Goal: Information Seeking & Learning: Learn about a topic

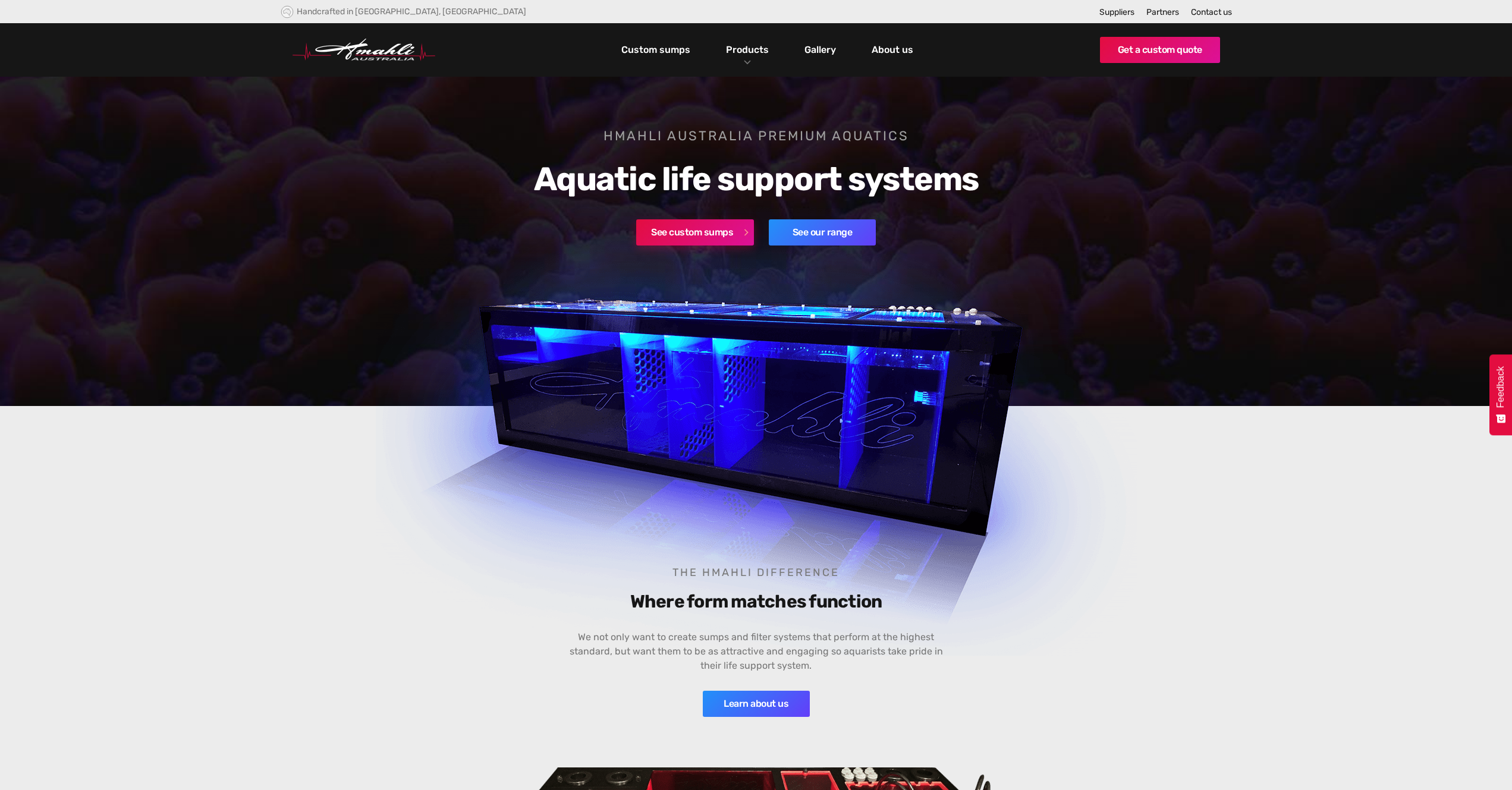
click at [719, 239] on link "See custom sumps" at bounding box center [695, 232] width 118 height 26
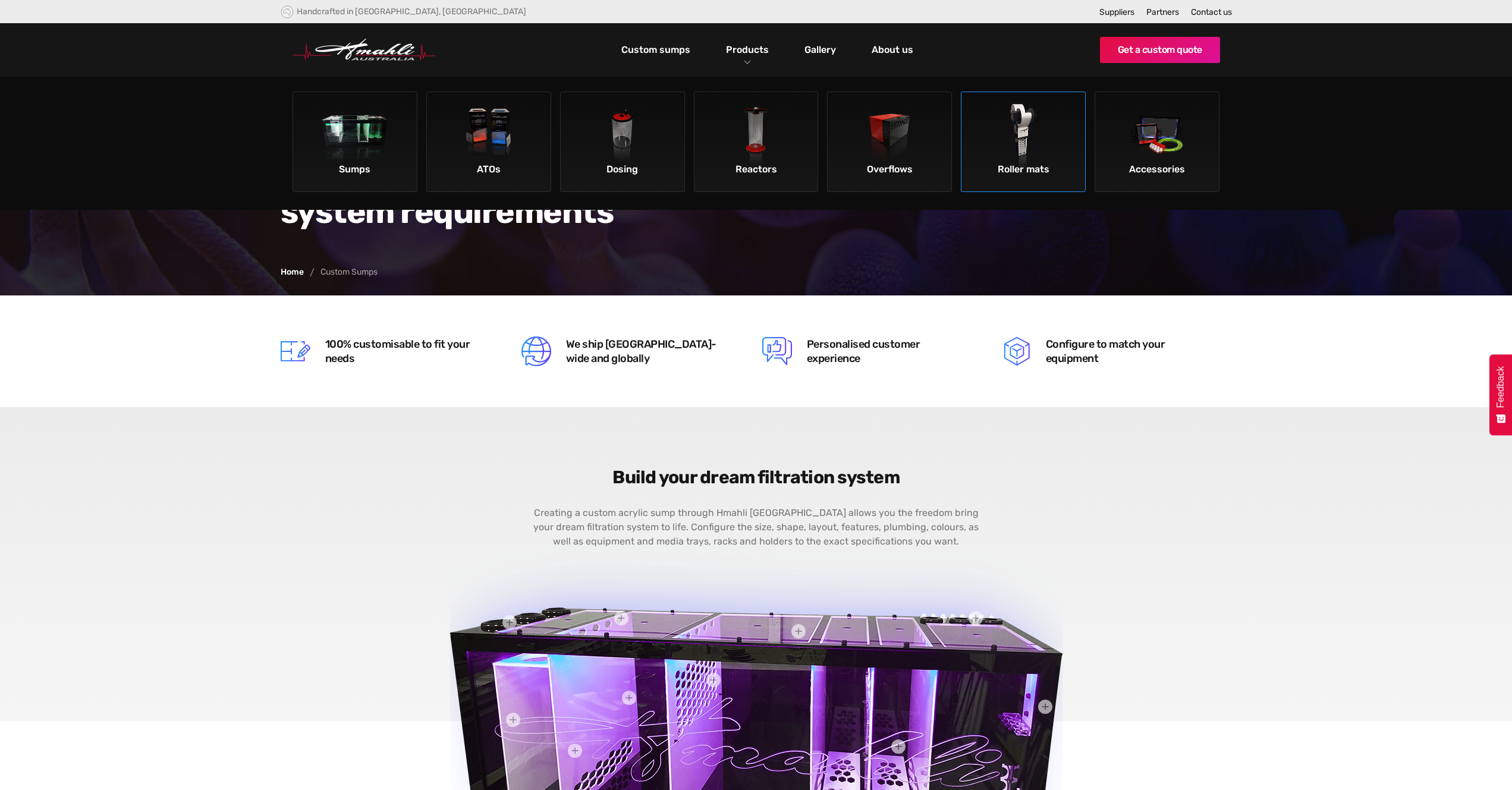
click at [1024, 147] on img at bounding box center [1023, 137] width 67 height 67
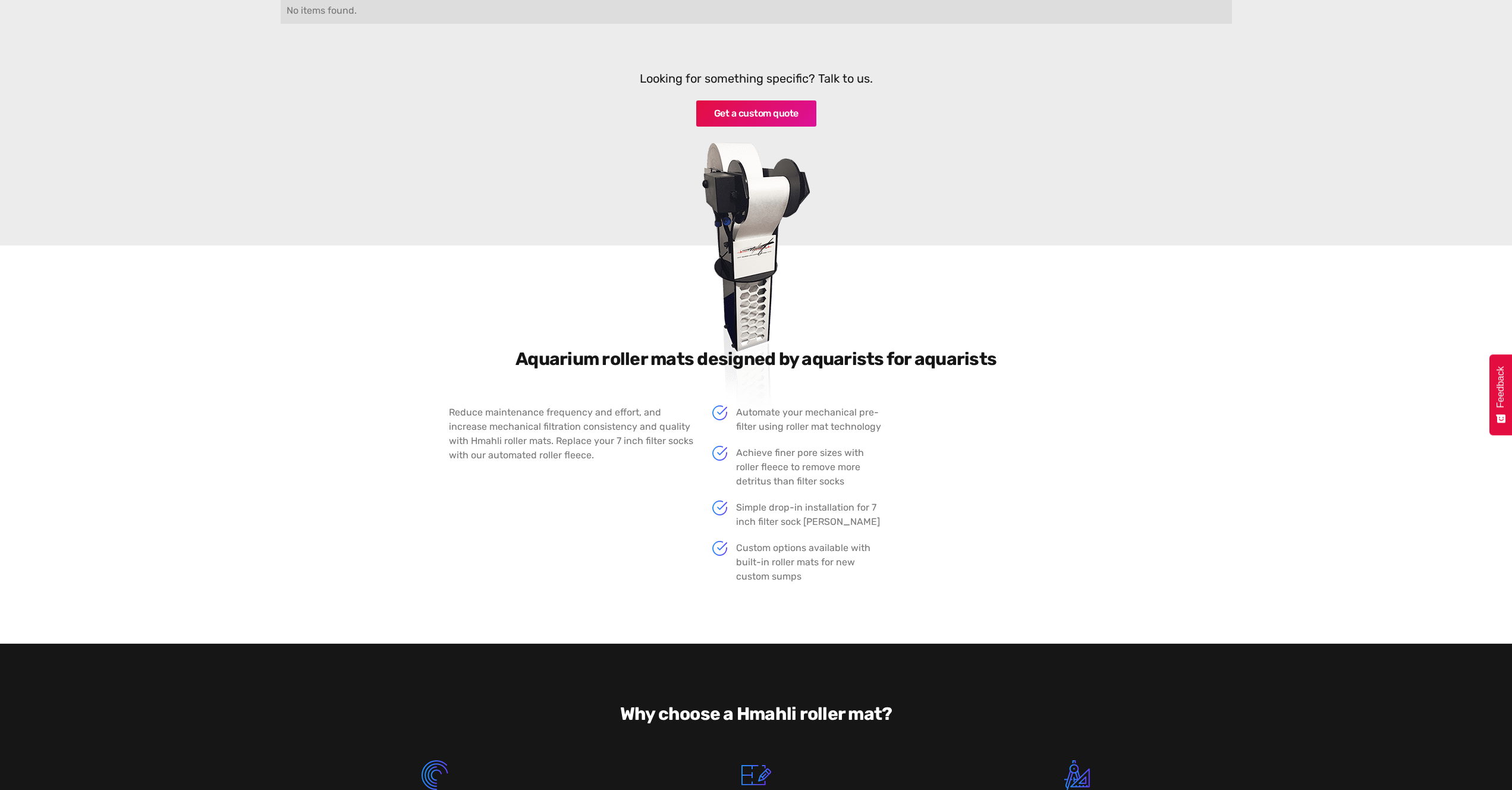
scroll to position [179, 0]
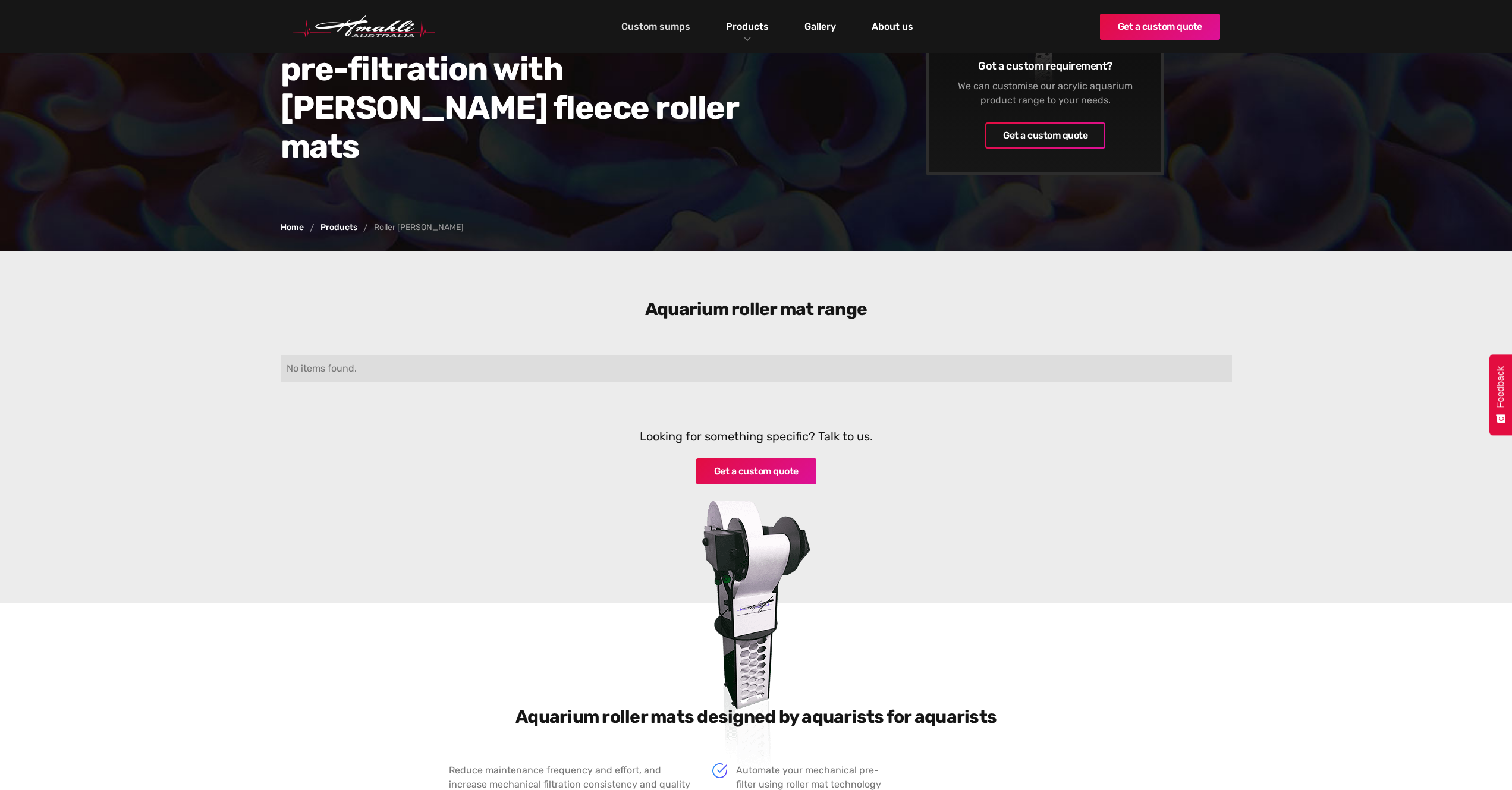
click at [656, 25] on link "Custom sumps" at bounding box center [656, 27] width 75 height 20
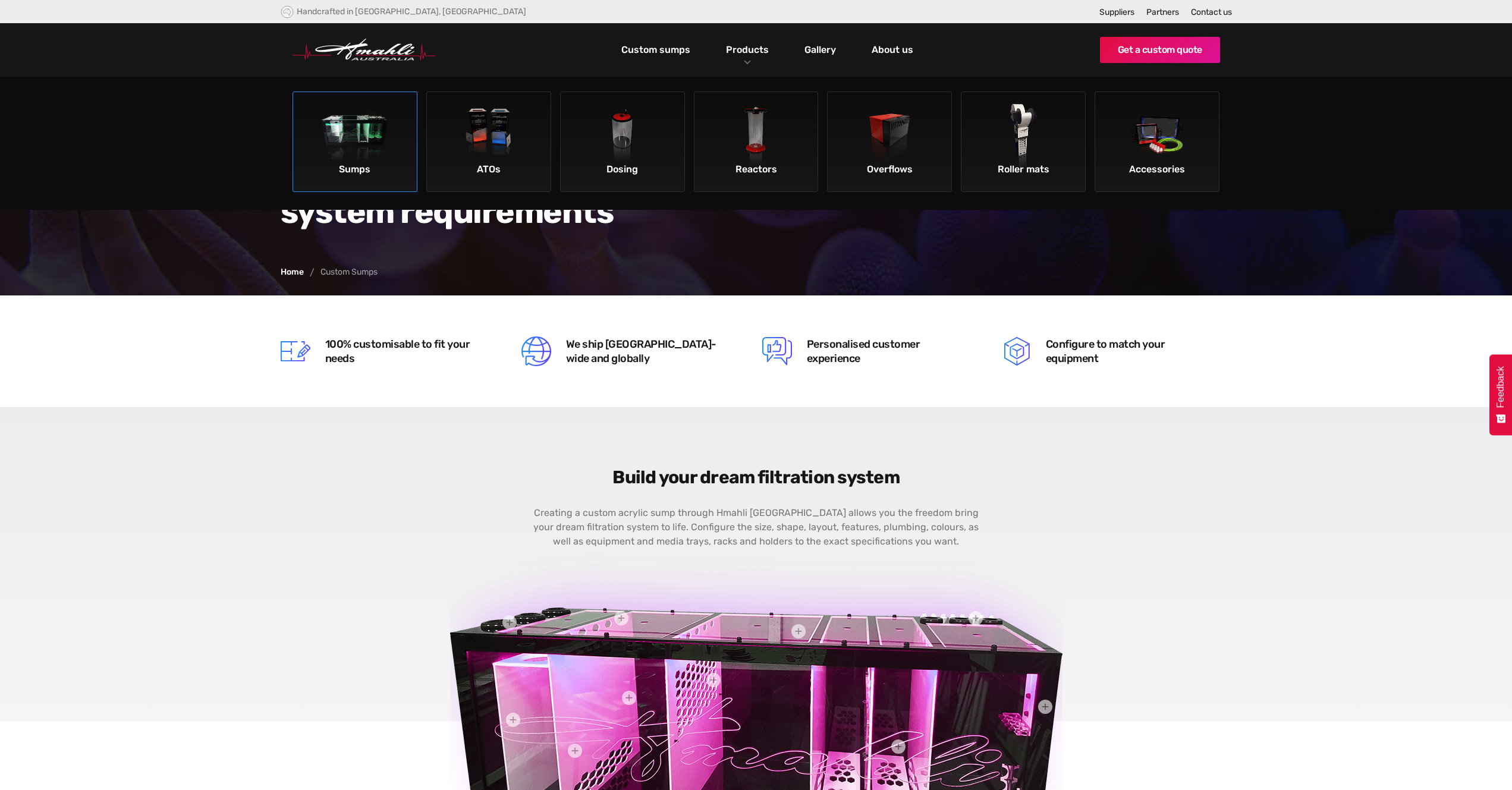
click at [356, 149] on img at bounding box center [355, 137] width 67 height 67
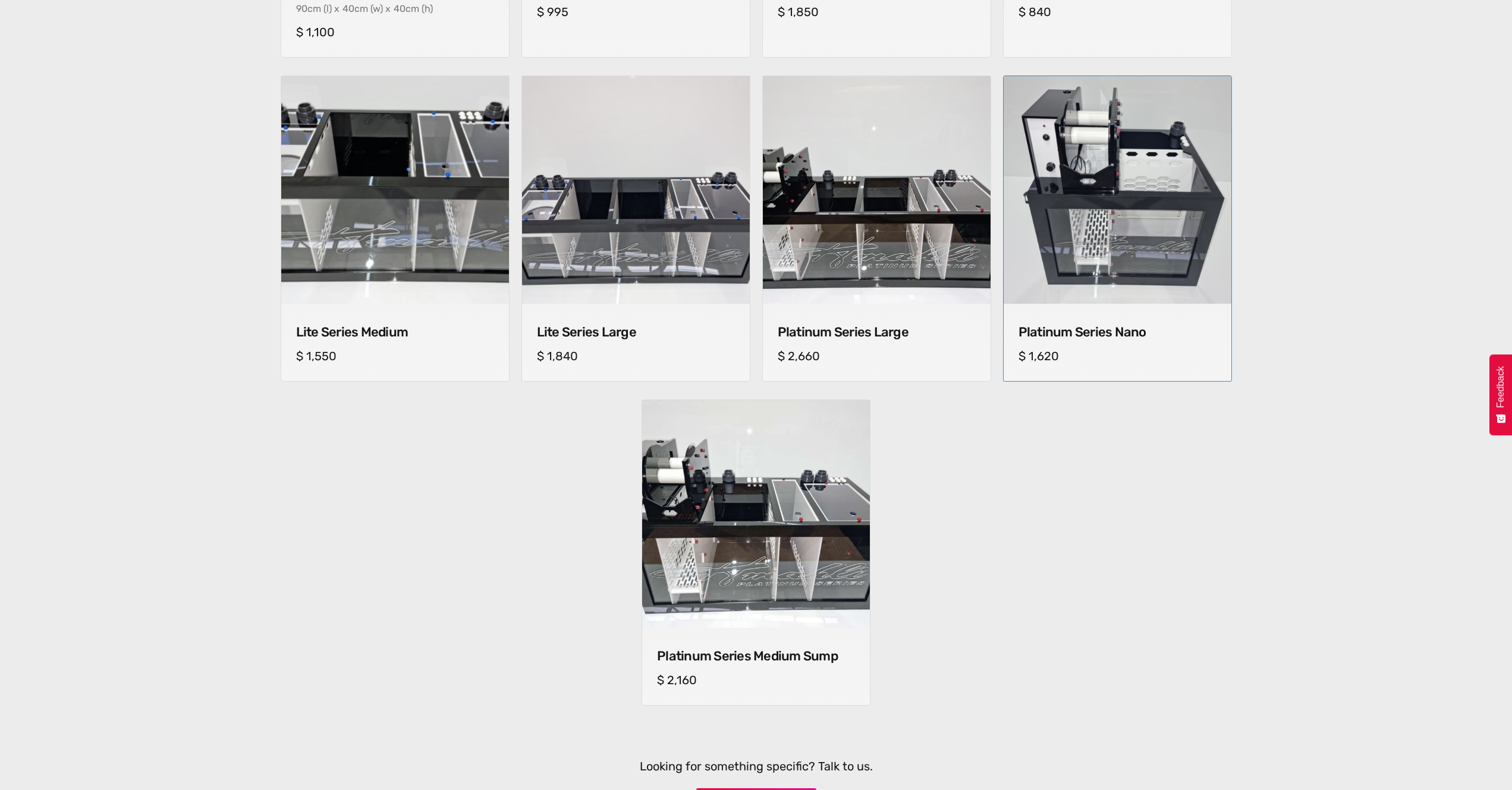
scroll to position [832, 0]
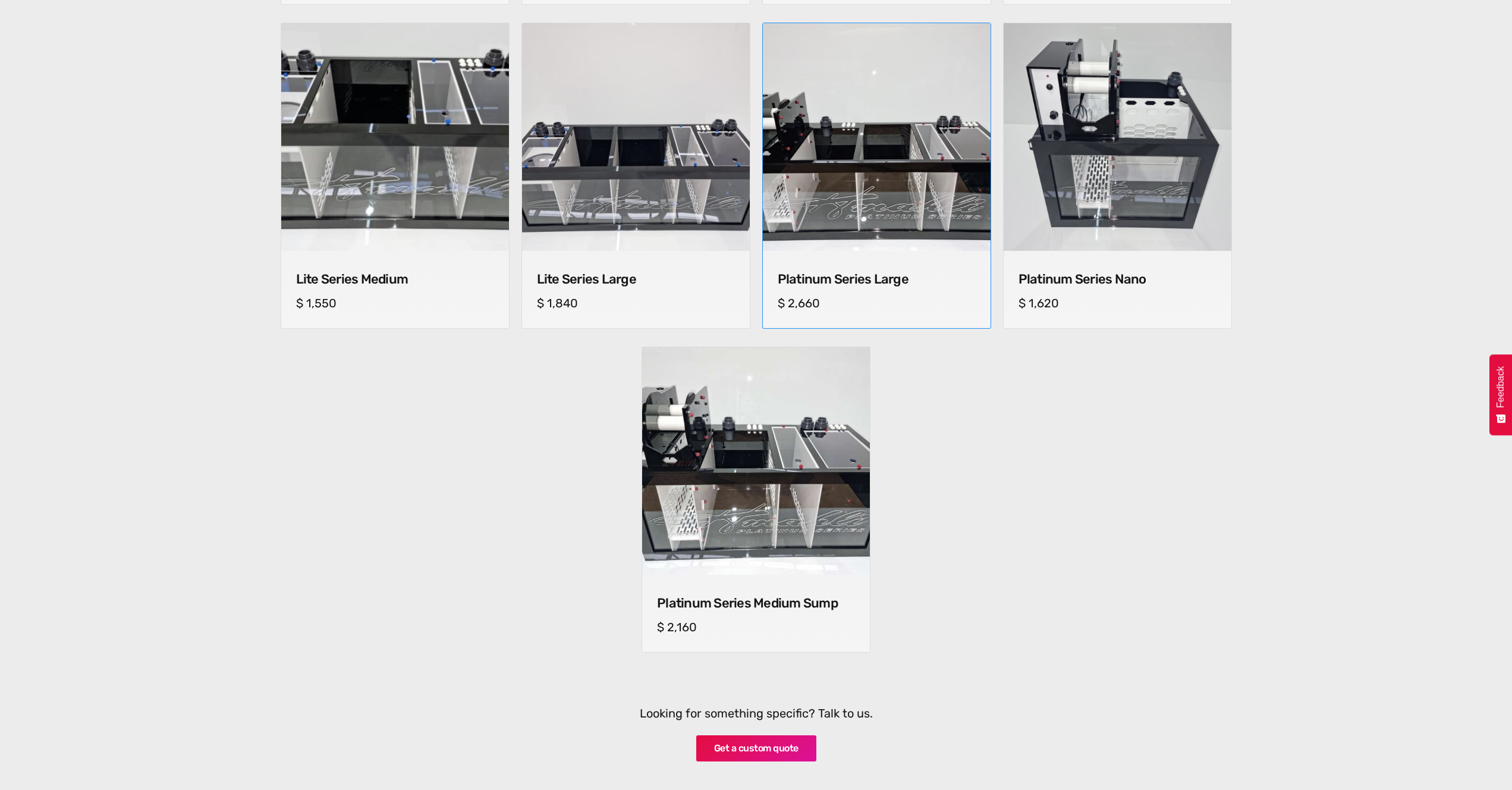
click at [858, 228] on img at bounding box center [876, 137] width 239 height 239
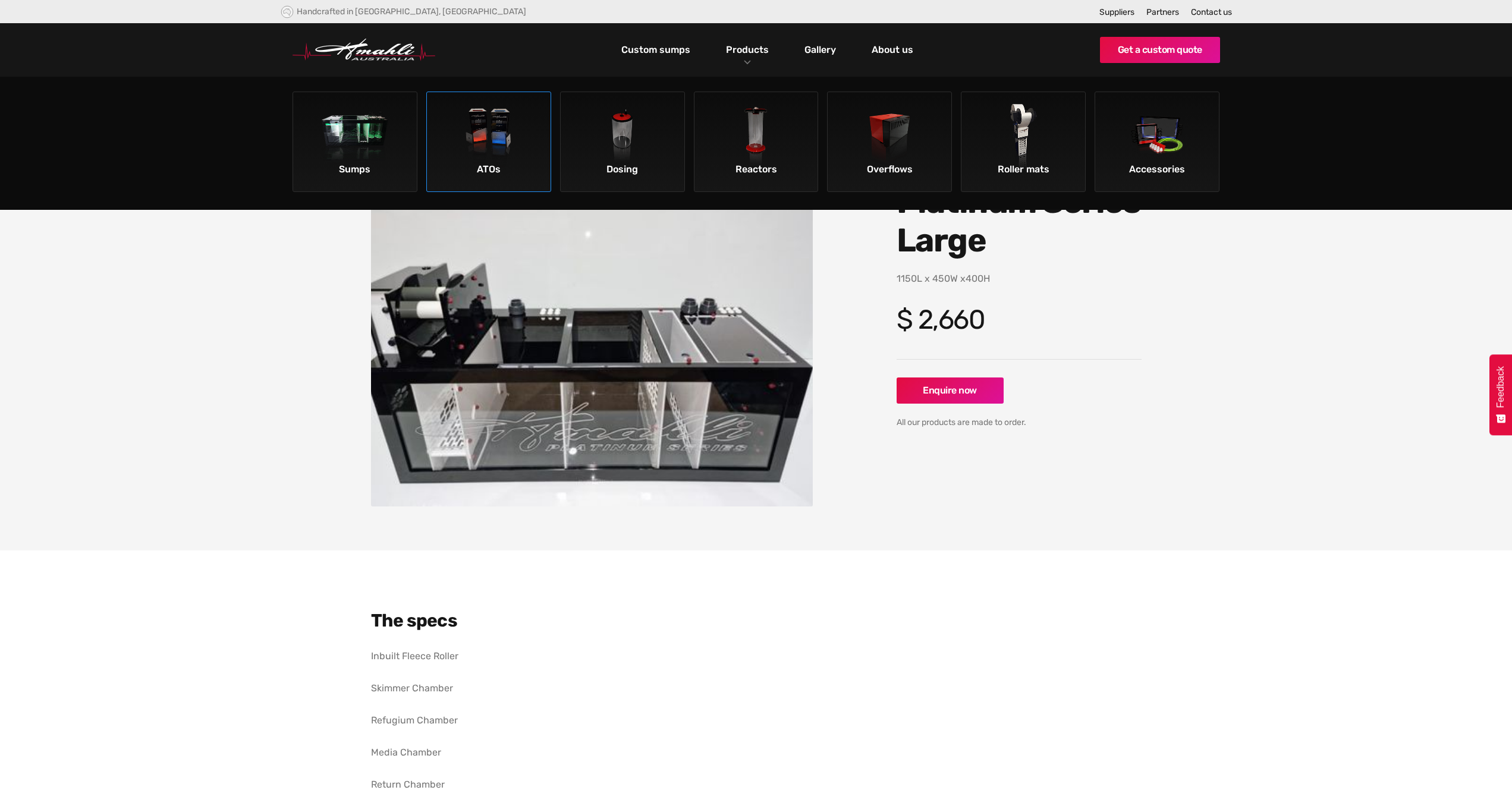
click at [492, 134] on img at bounding box center [488, 137] width 67 height 67
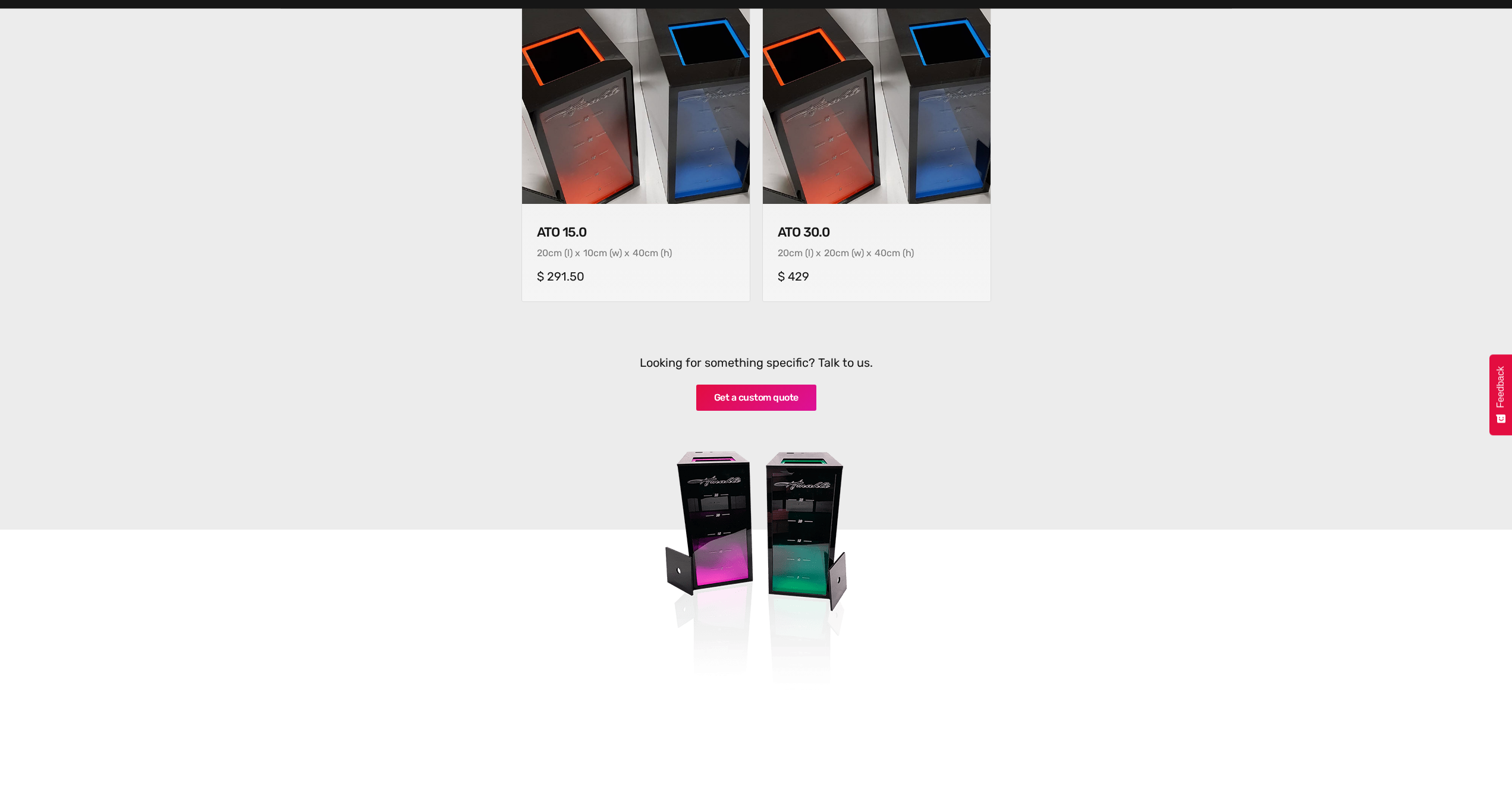
scroll to position [356, 0]
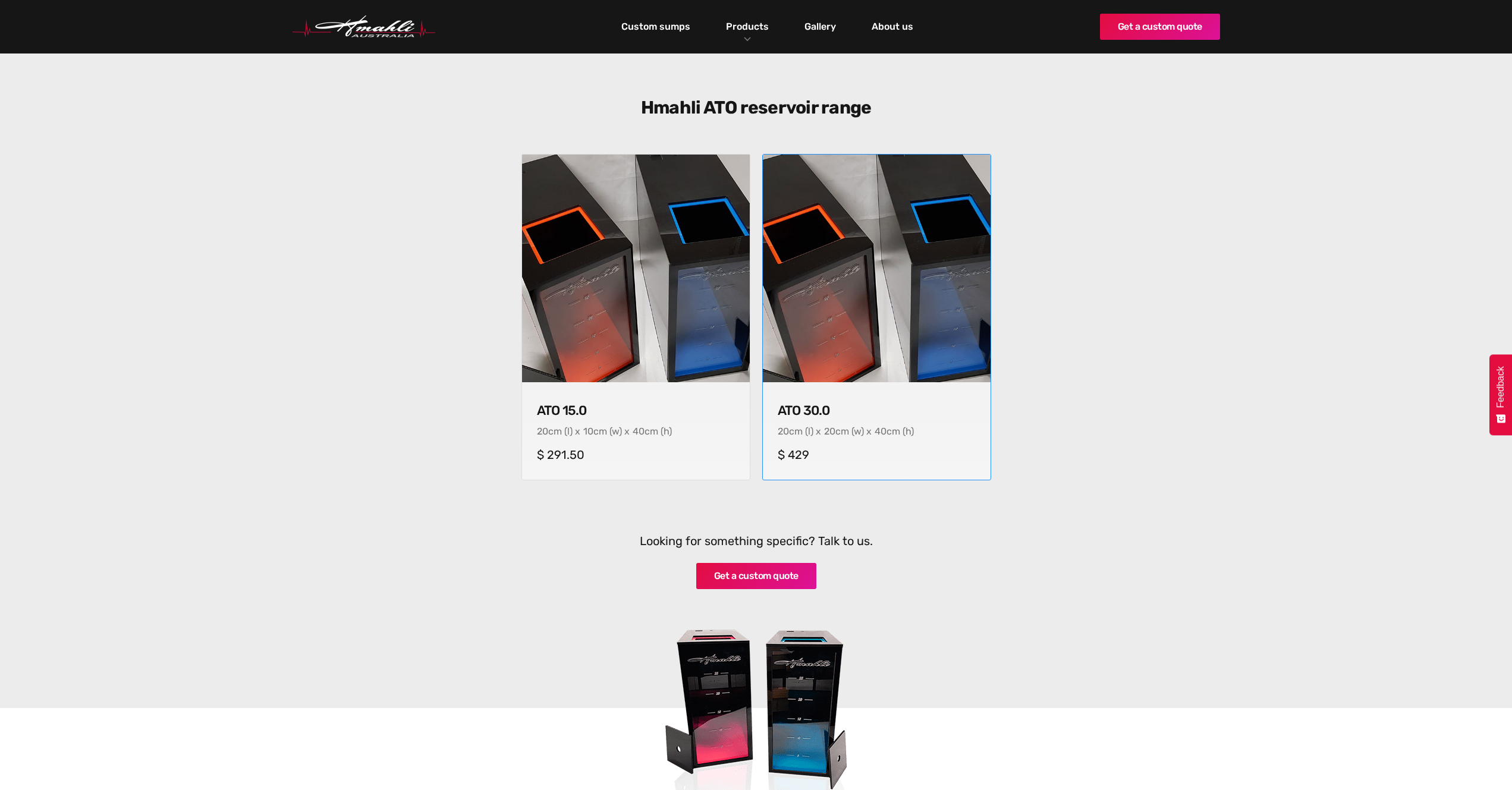
click at [876, 301] on img at bounding box center [876, 269] width 235 height 235
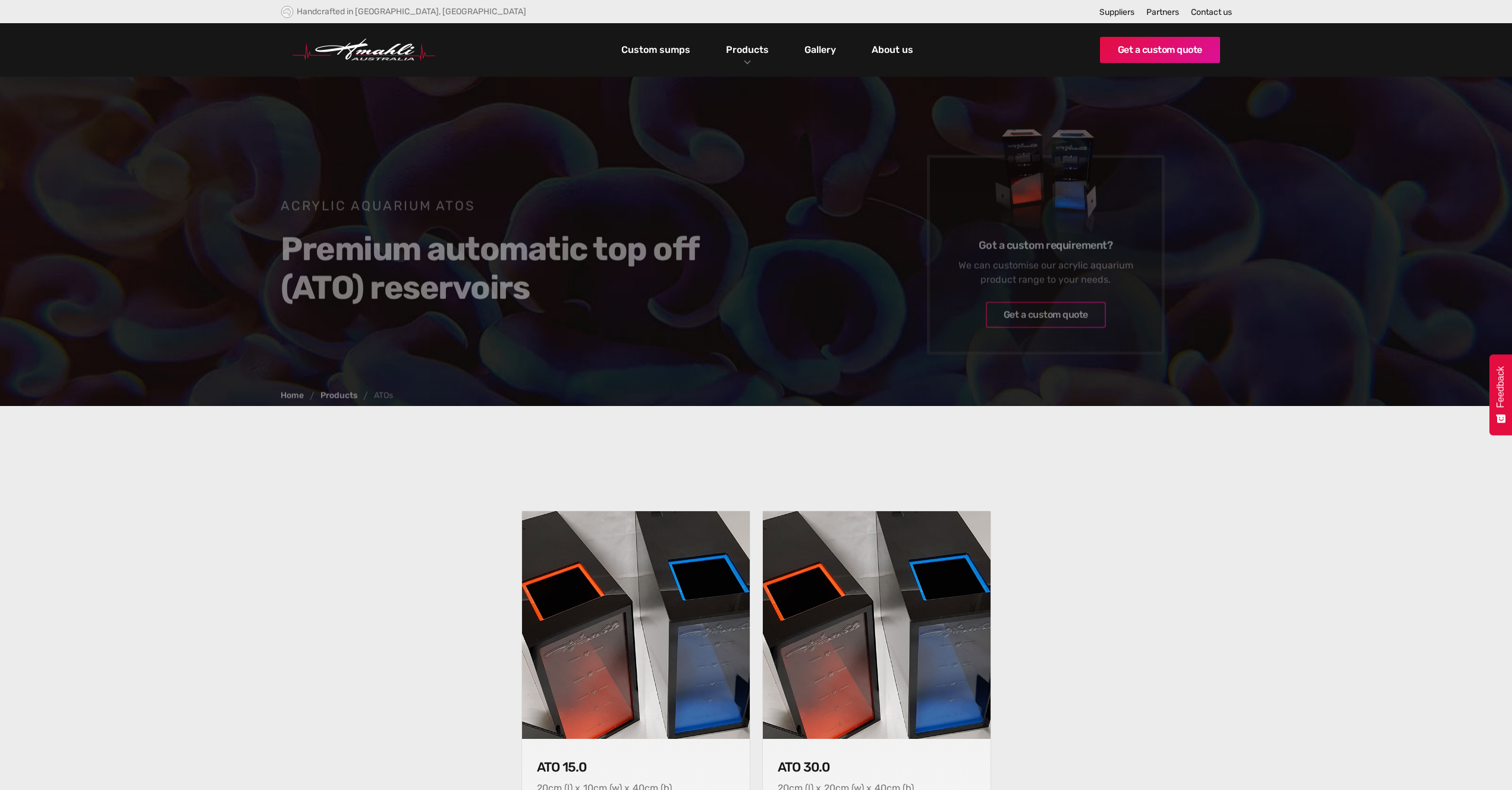
scroll to position [356, 0]
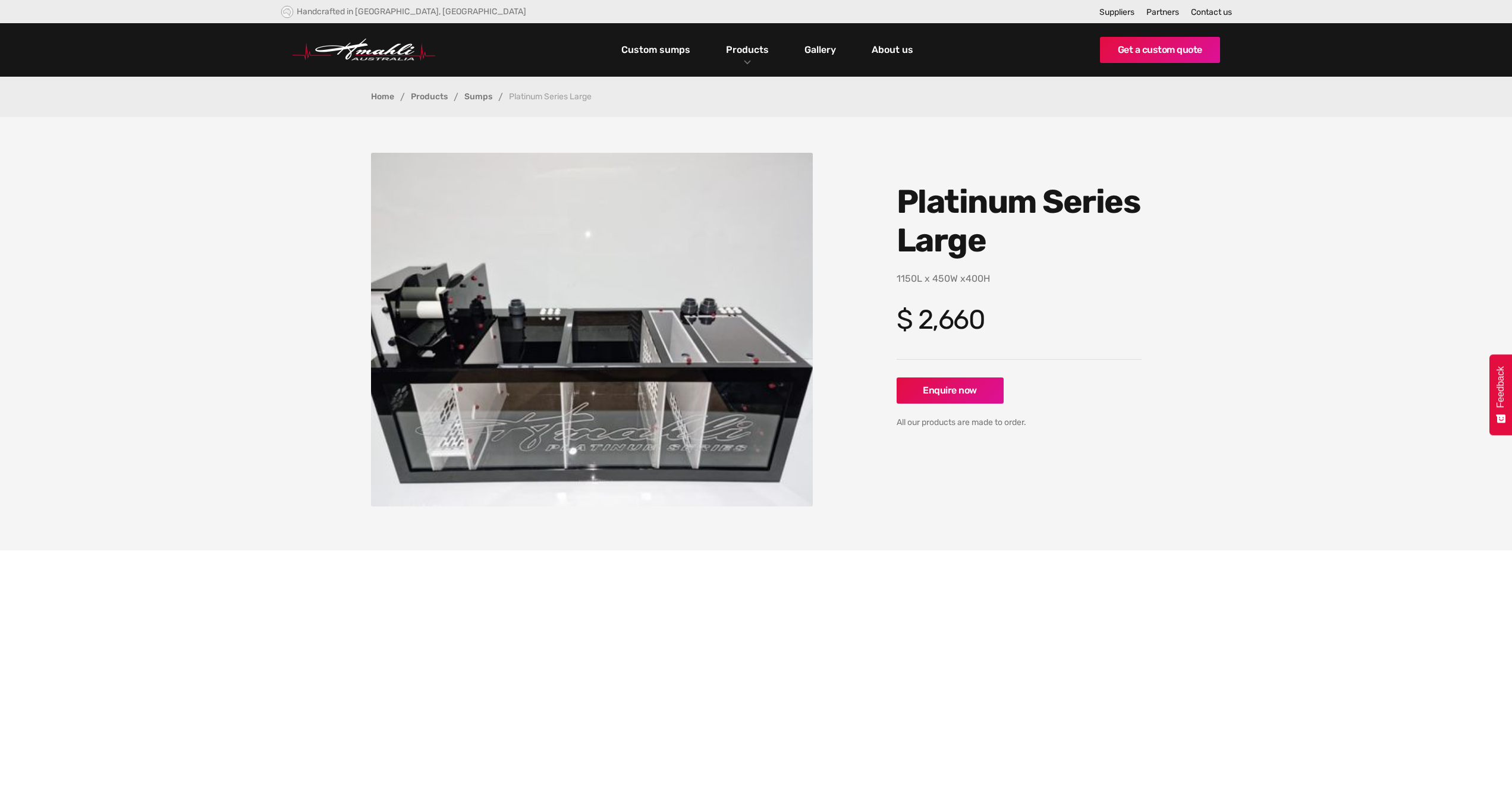
click at [480, 95] on link "Sumps" at bounding box center [478, 97] width 28 height 8
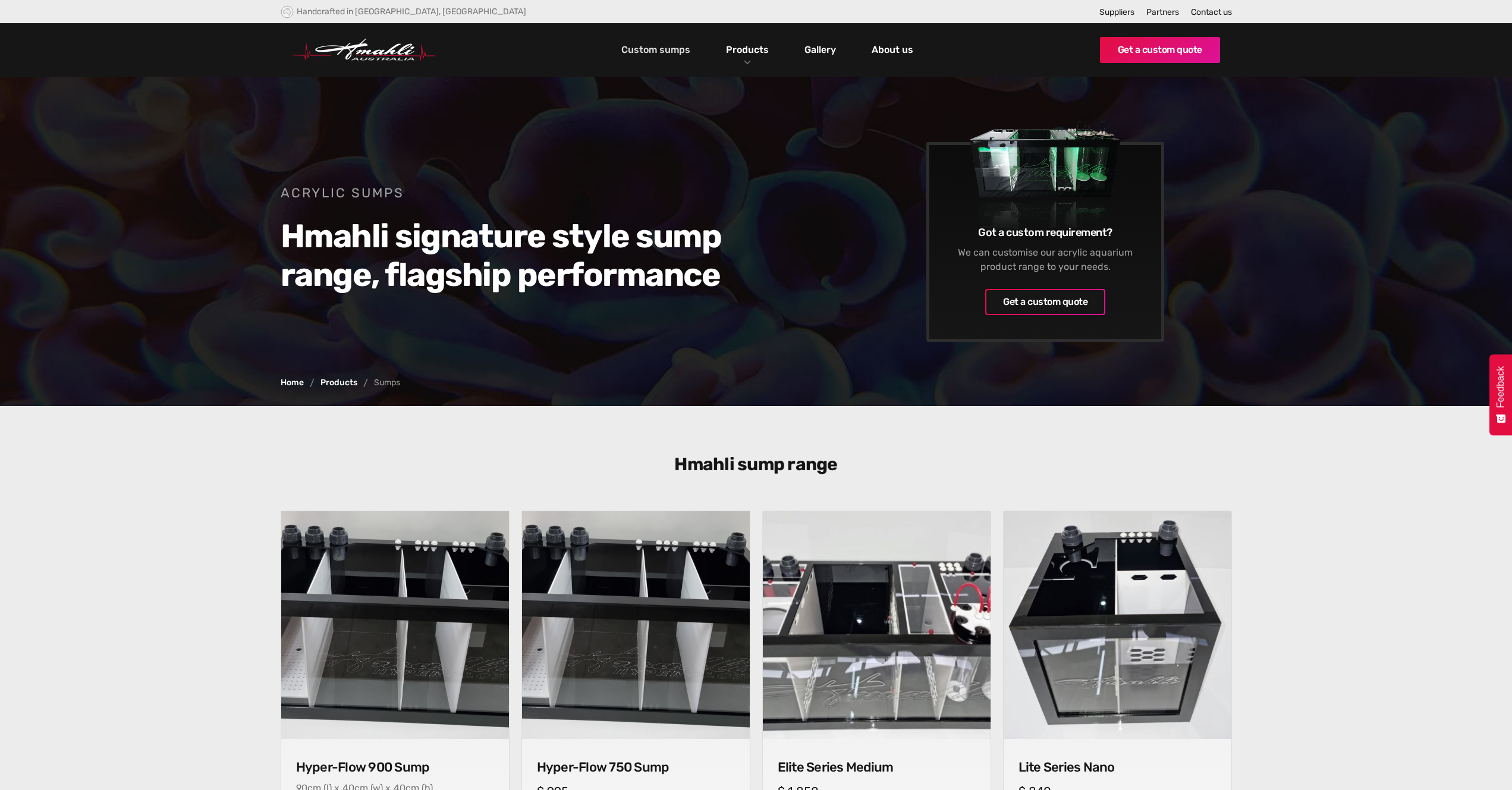
click at [657, 52] on link "Custom sumps" at bounding box center [656, 50] width 75 height 20
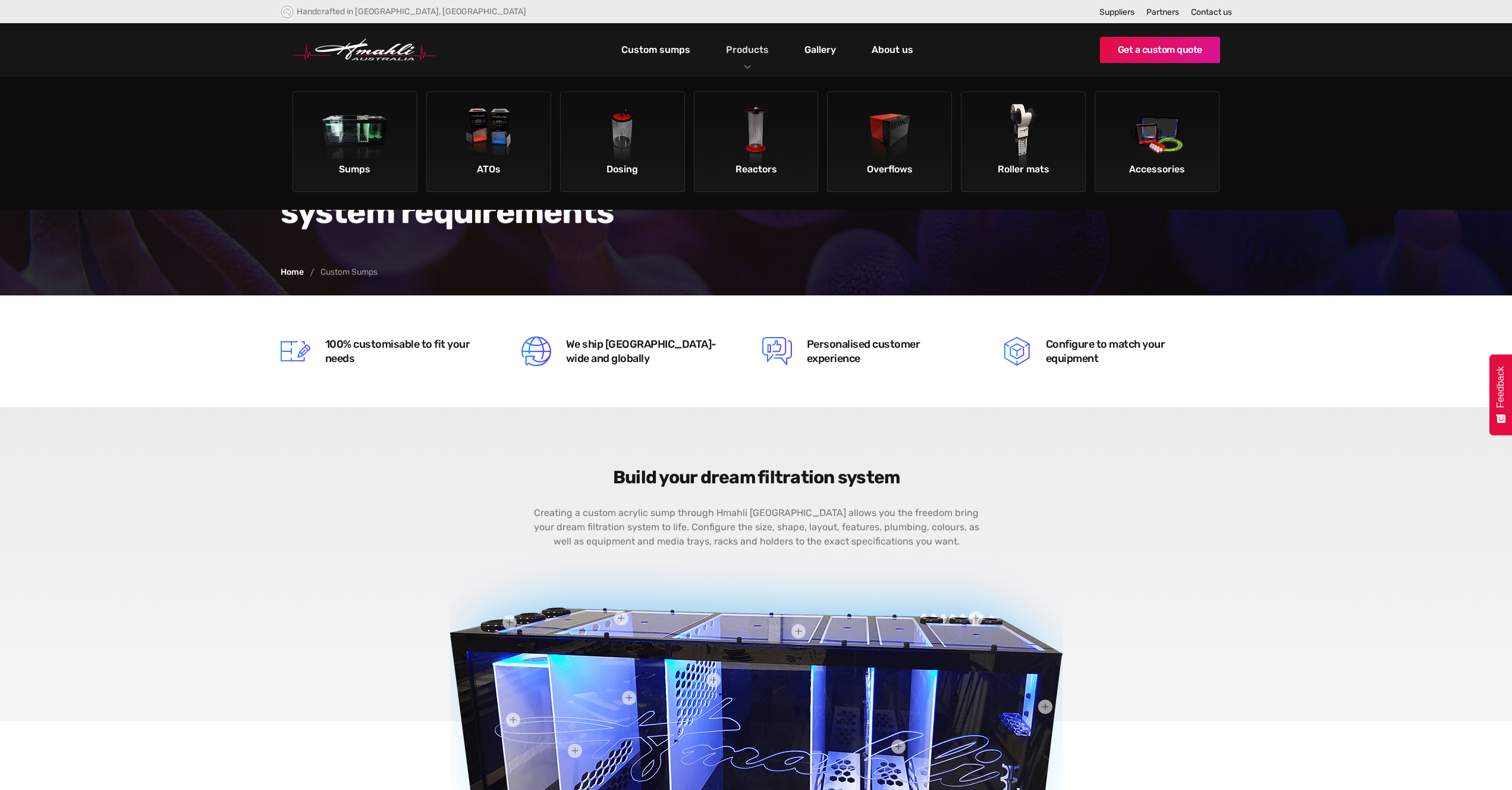
click at [757, 46] on link "Products" at bounding box center [747, 50] width 49 height 17
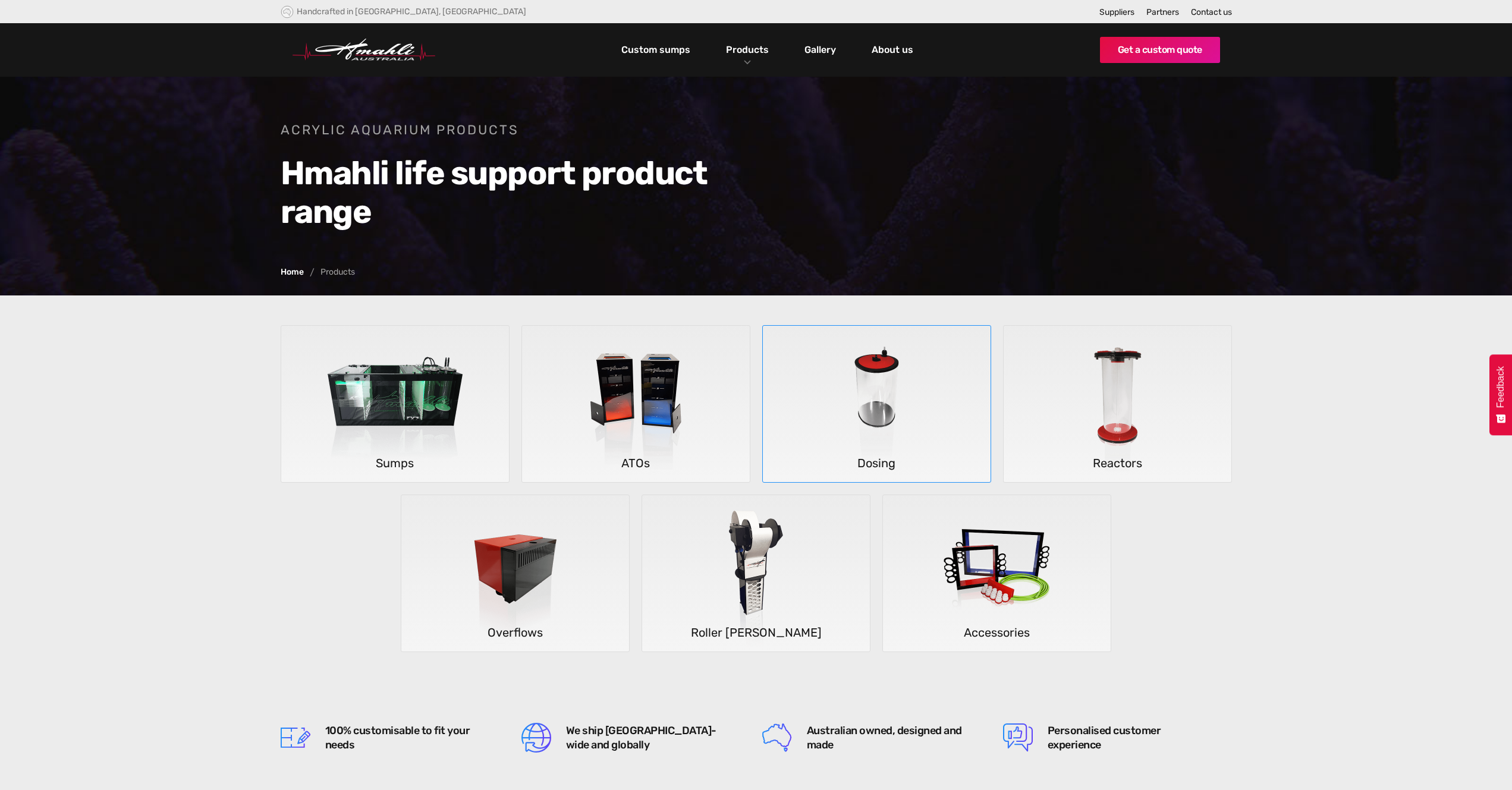
click at [914, 400] on img at bounding box center [877, 404] width 175 height 157
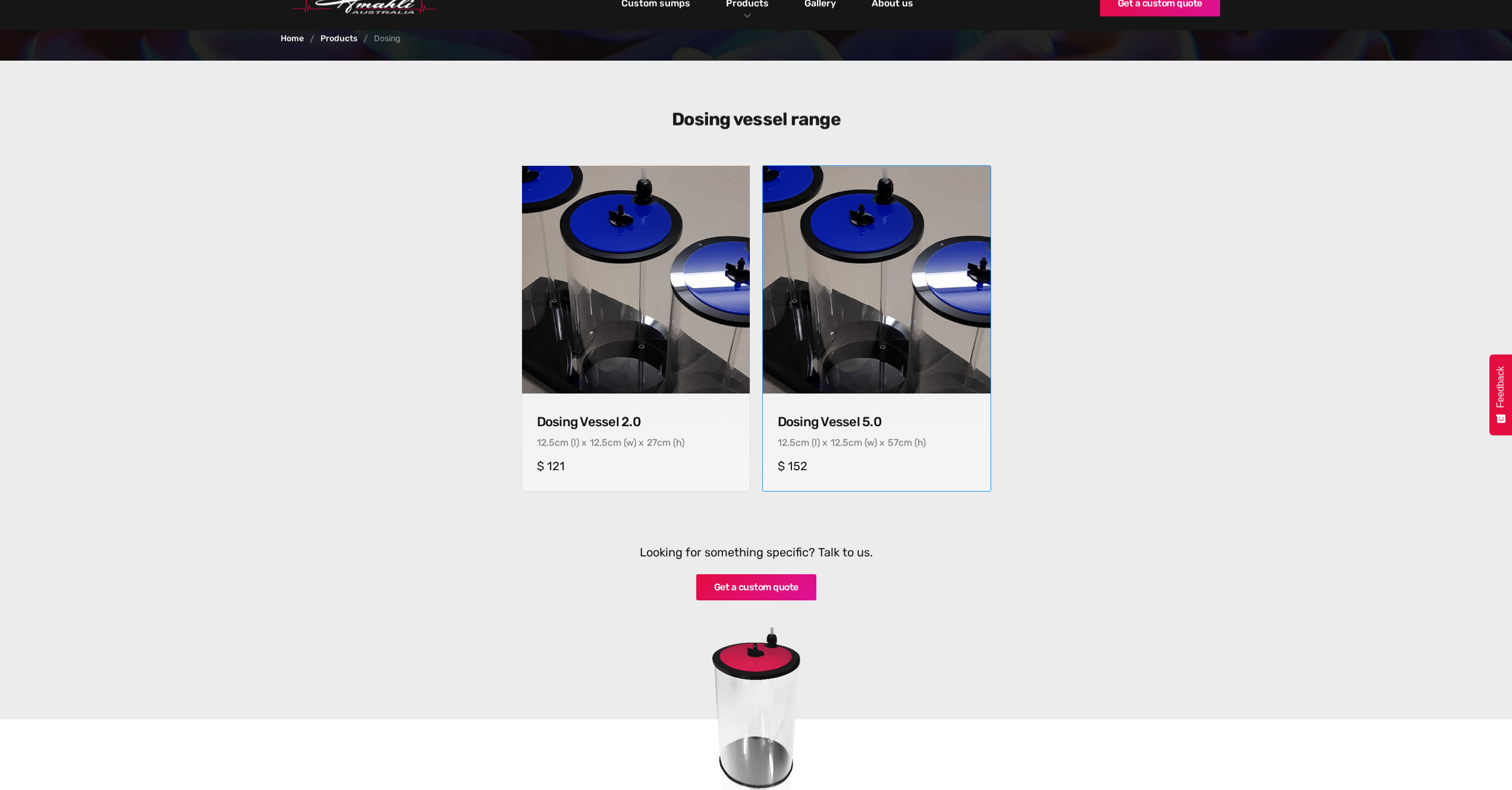
scroll to position [356, 0]
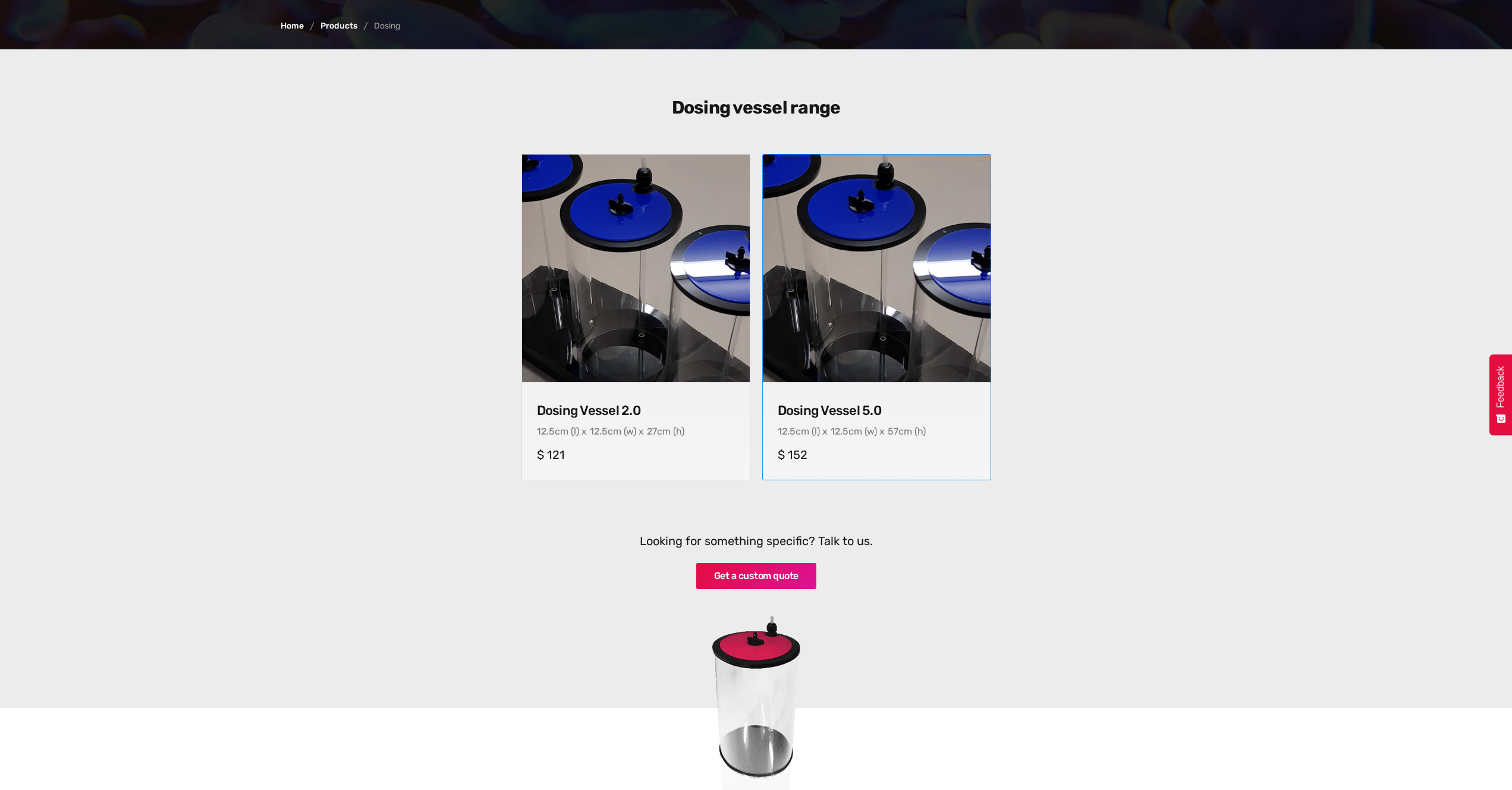
click at [890, 324] on img at bounding box center [876, 269] width 239 height 239
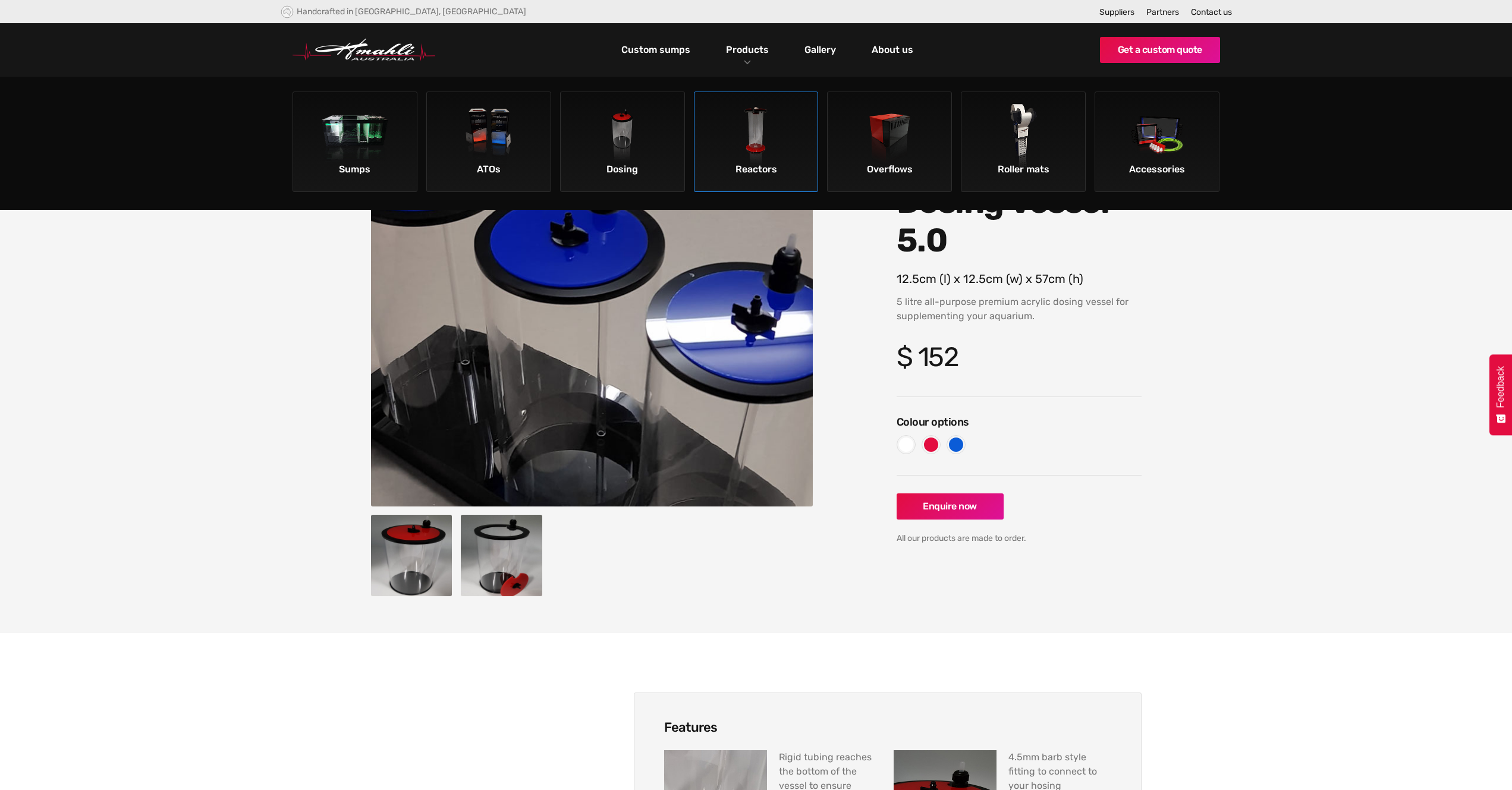
click at [785, 159] on img at bounding box center [756, 137] width 67 height 67
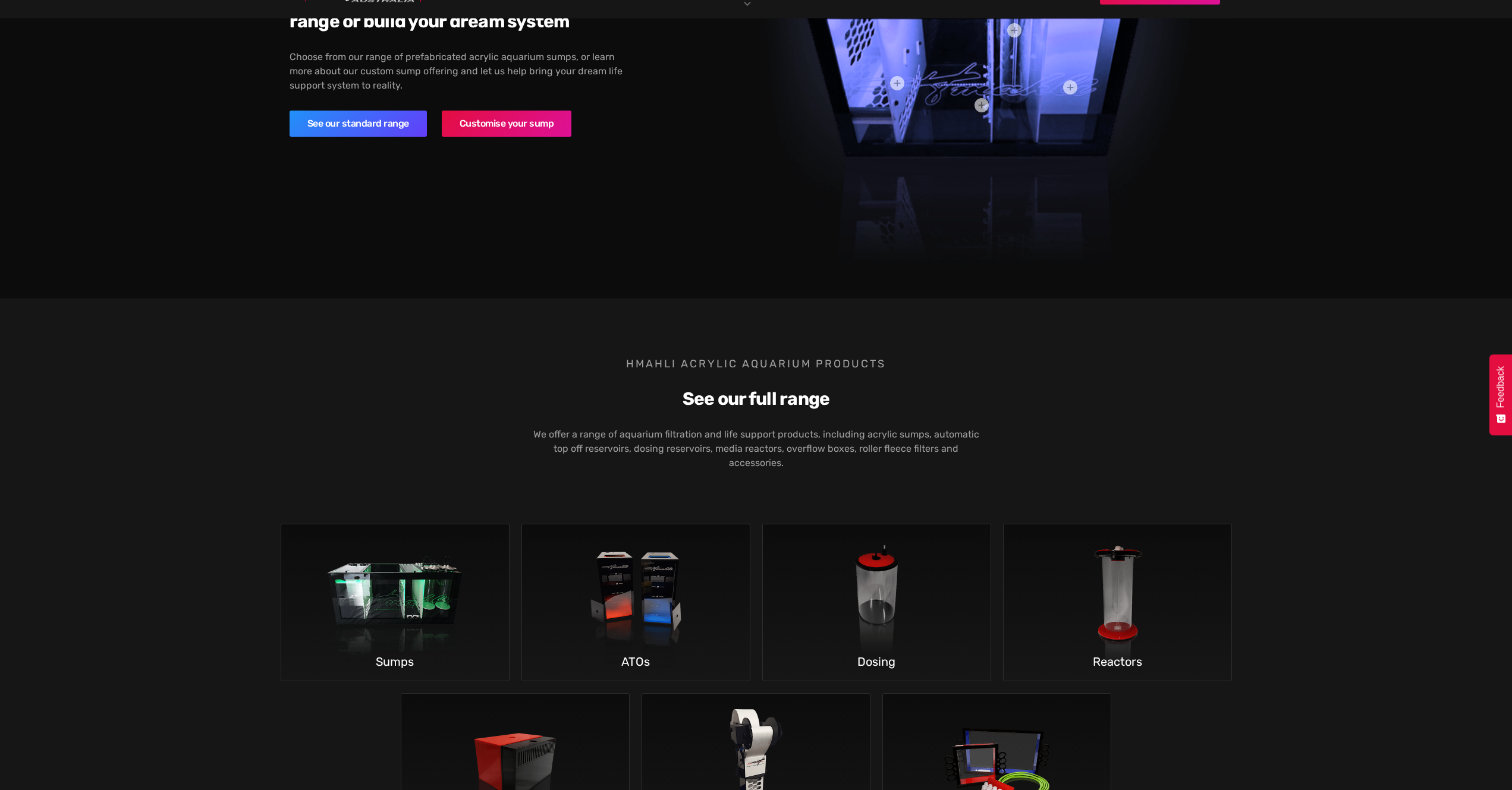
scroll to position [1843, 0]
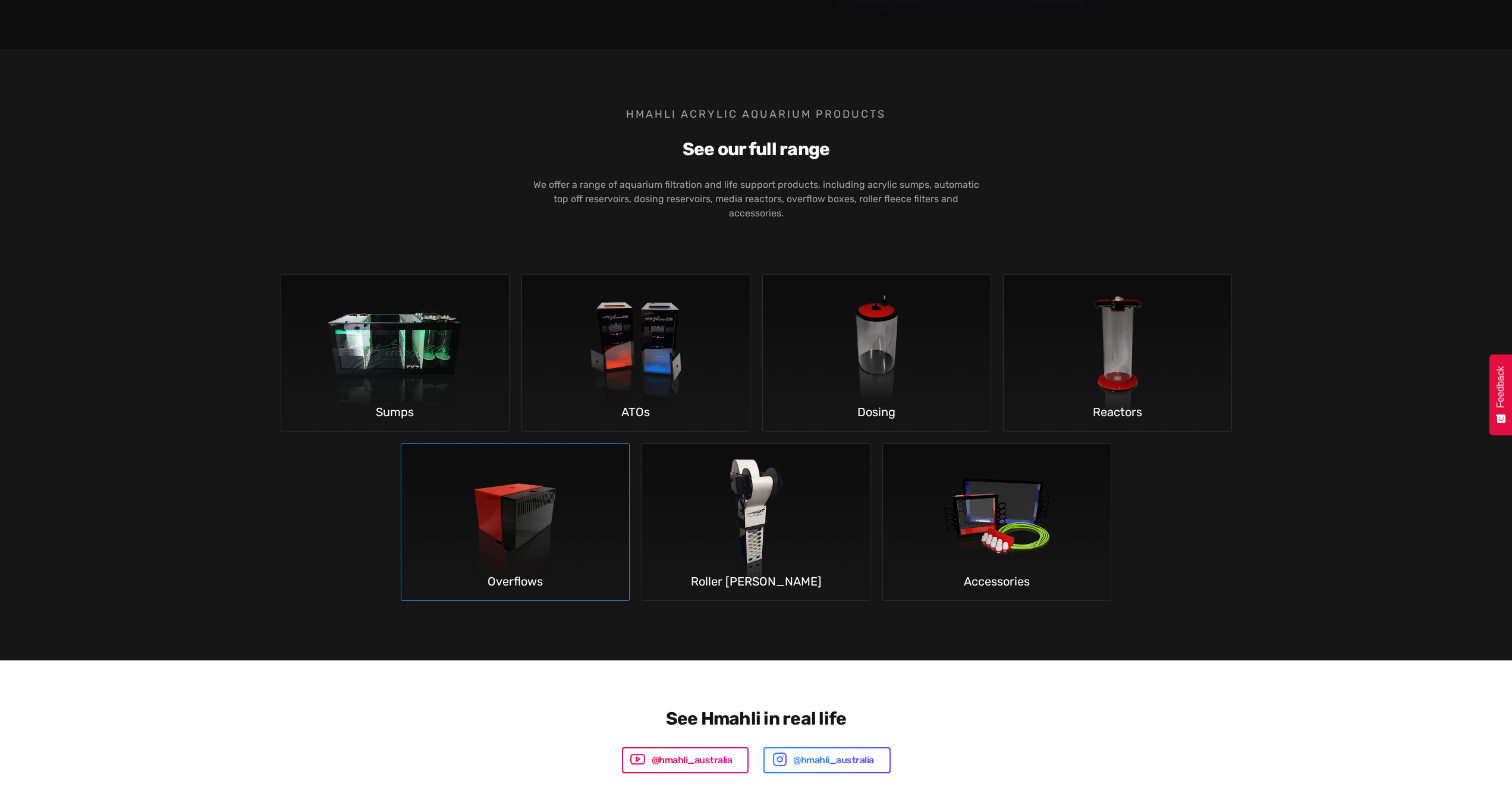
click at [585, 503] on img at bounding box center [516, 522] width 175 height 157
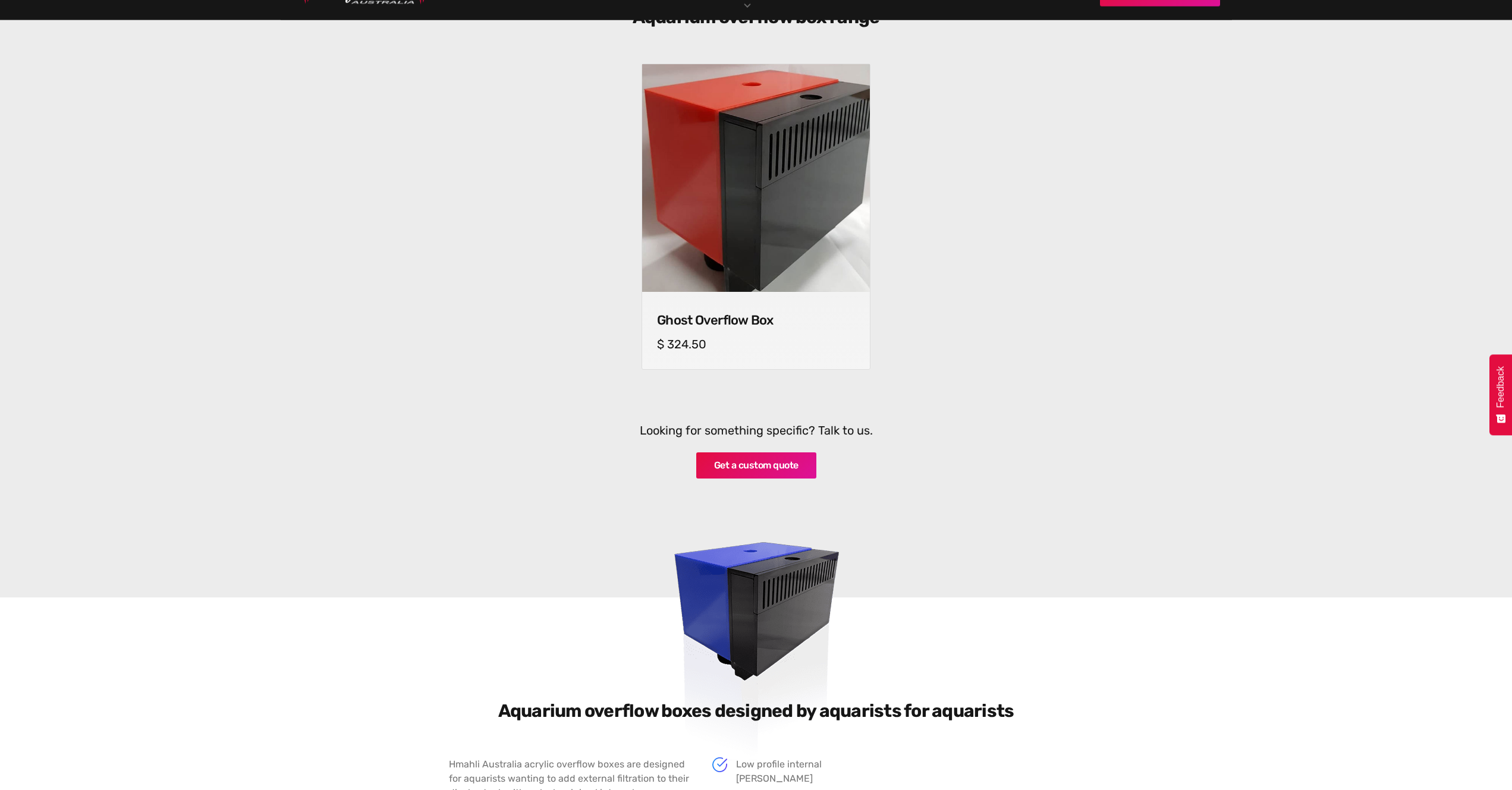
scroll to position [417, 0]
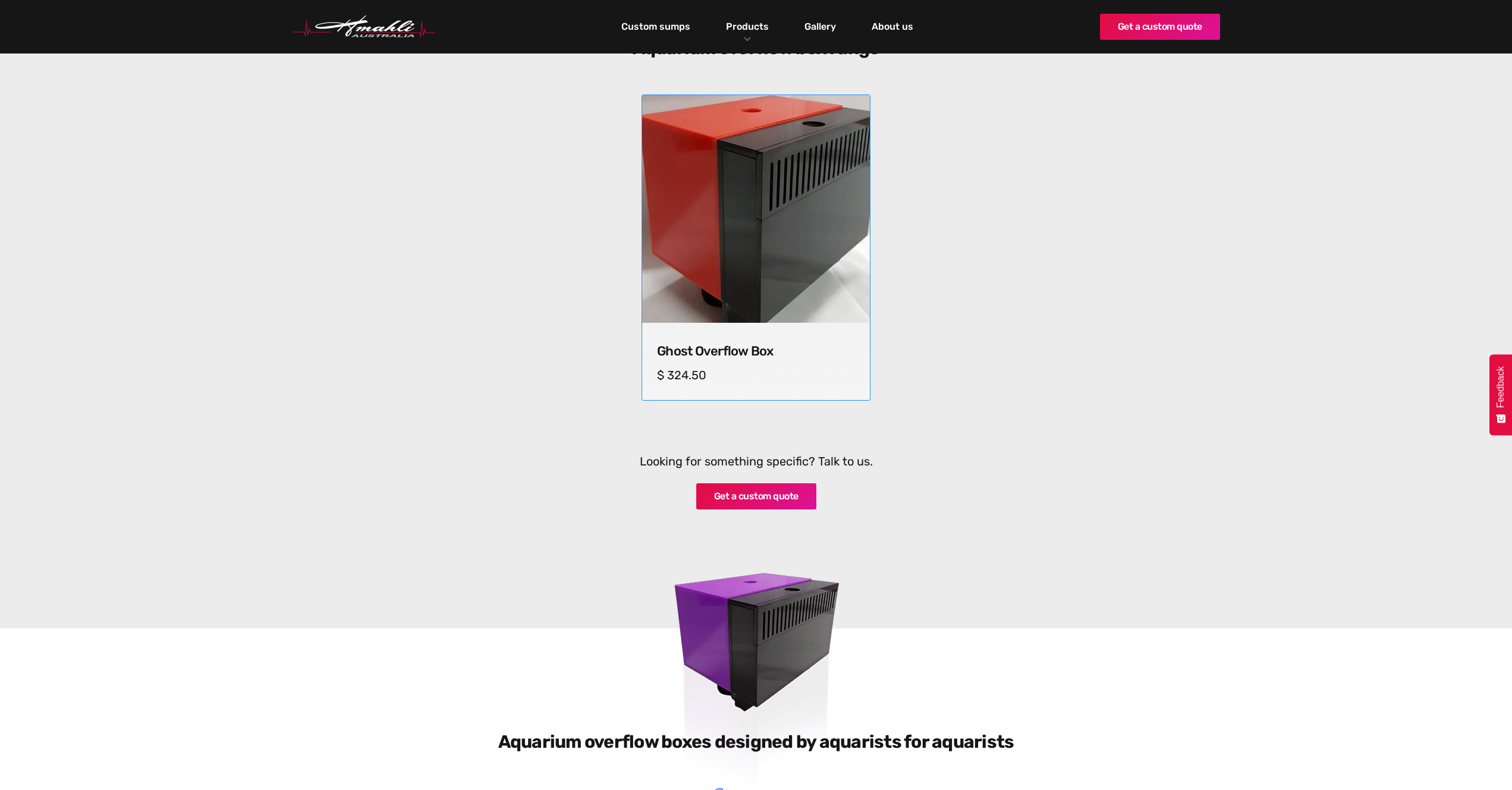
click at [732, 290] on img at bounding box center [756, 209] width 239 height 239
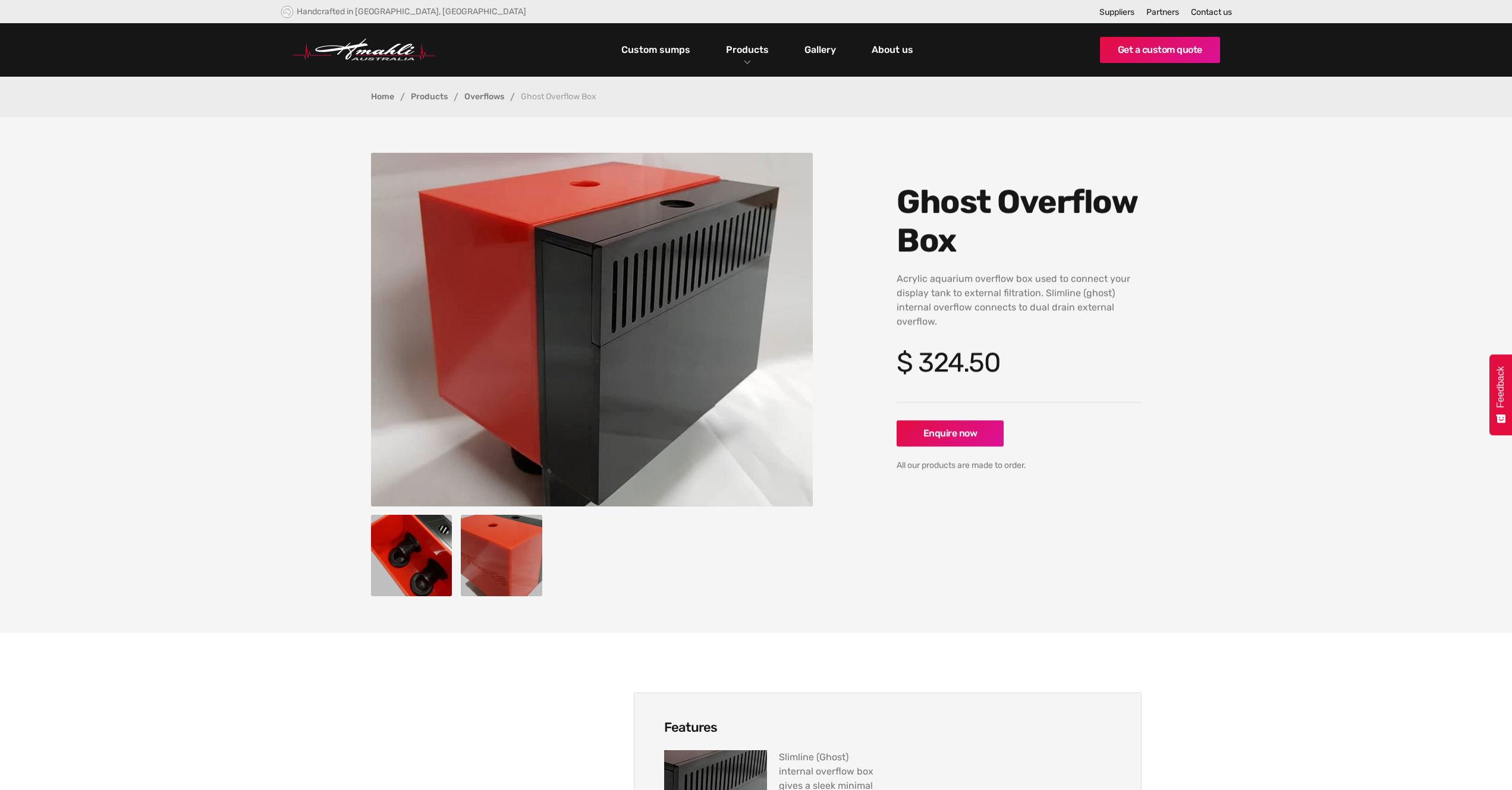
click at [486, 555] on img "open lightbox" at bounding box center [502, 555] width 81 height 81
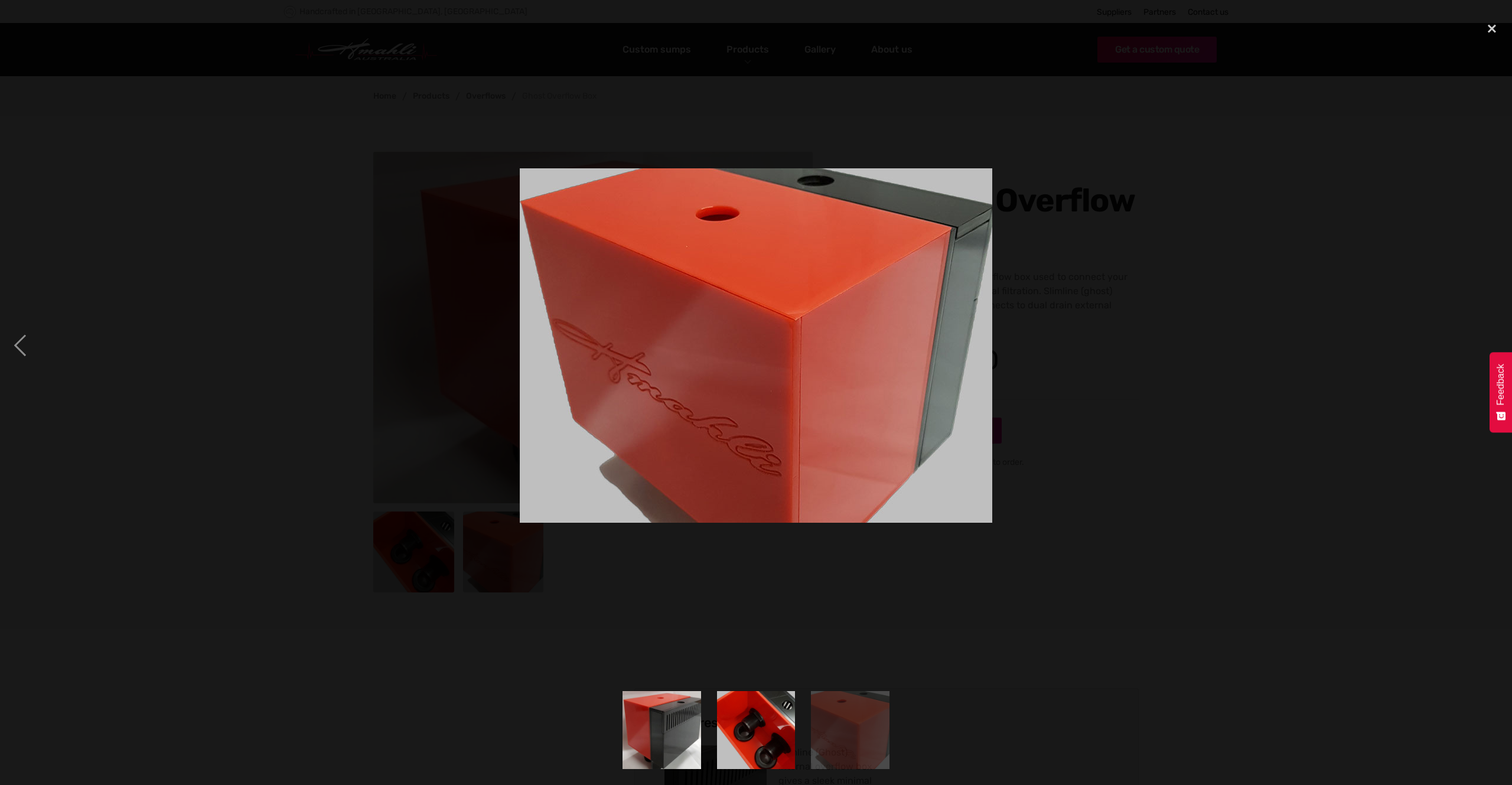
click at [441, 559] on div at bounding box center [756, 345] width 1512 height 659
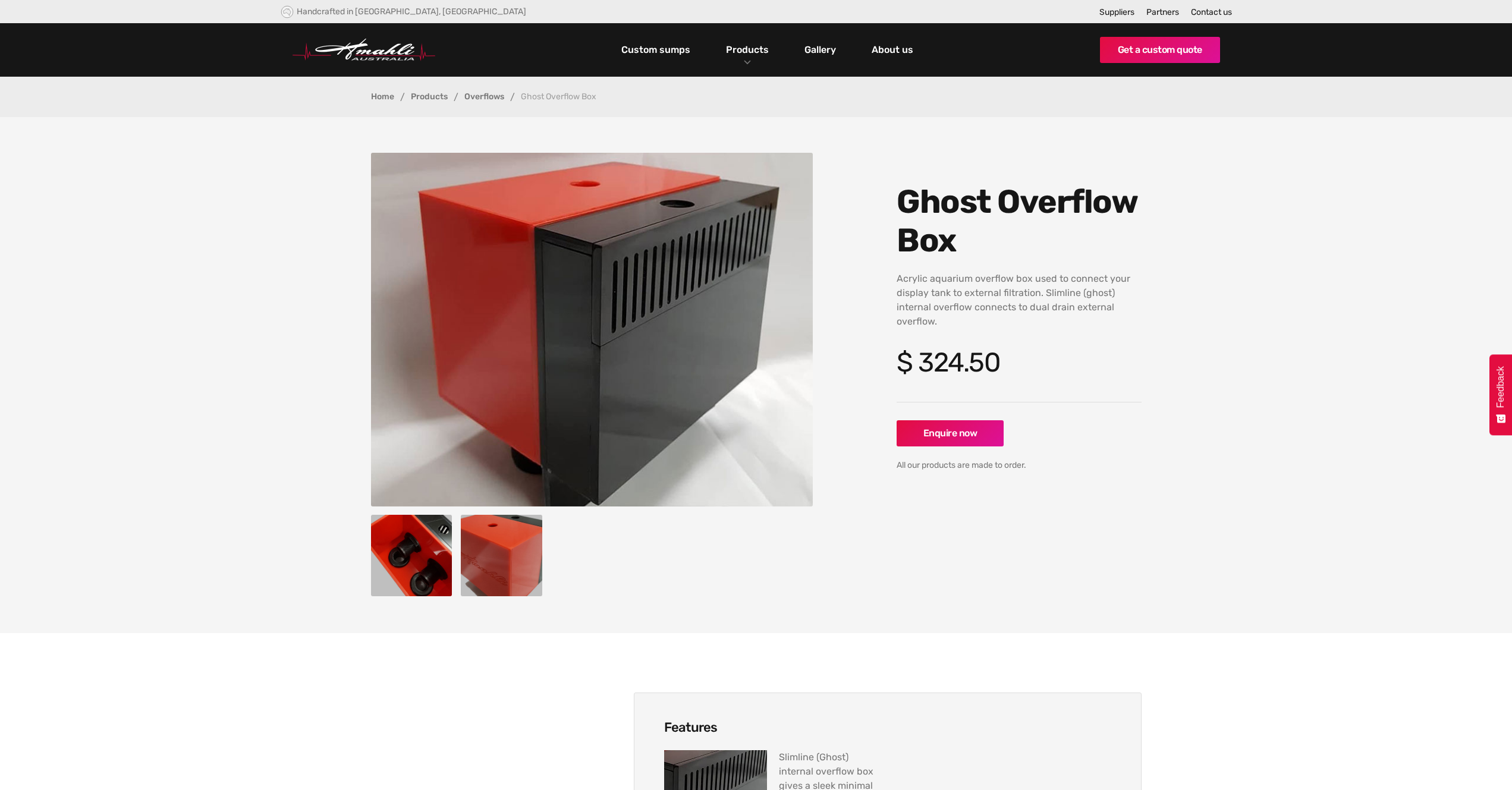
click at [483, 595] on img "open lightbox" at bounding box center [502, 555] width 81 height 81
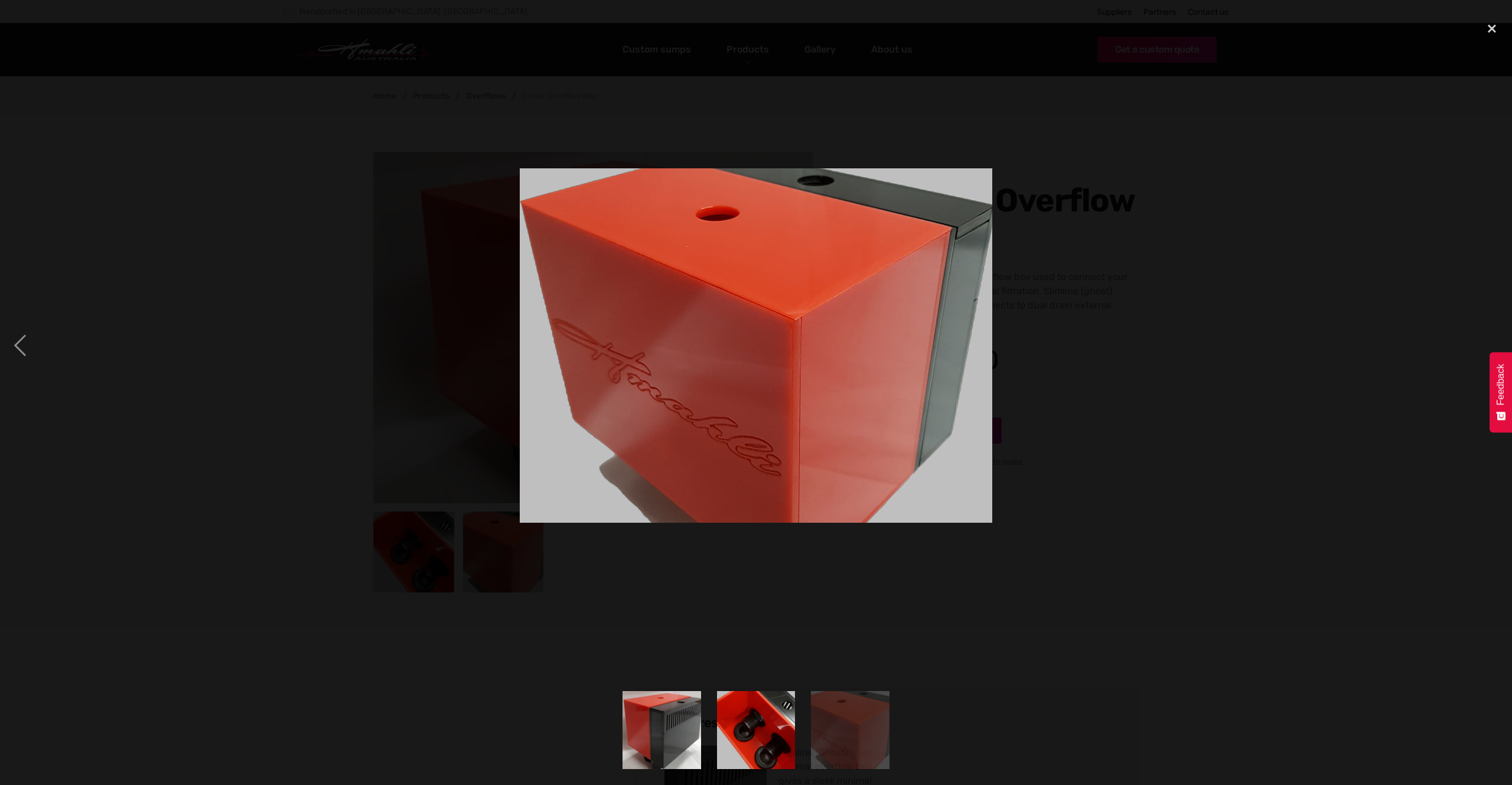
click at [728, 738] on img "show item 2 of 3" at bounding box center [756, 730] width 105 height 78
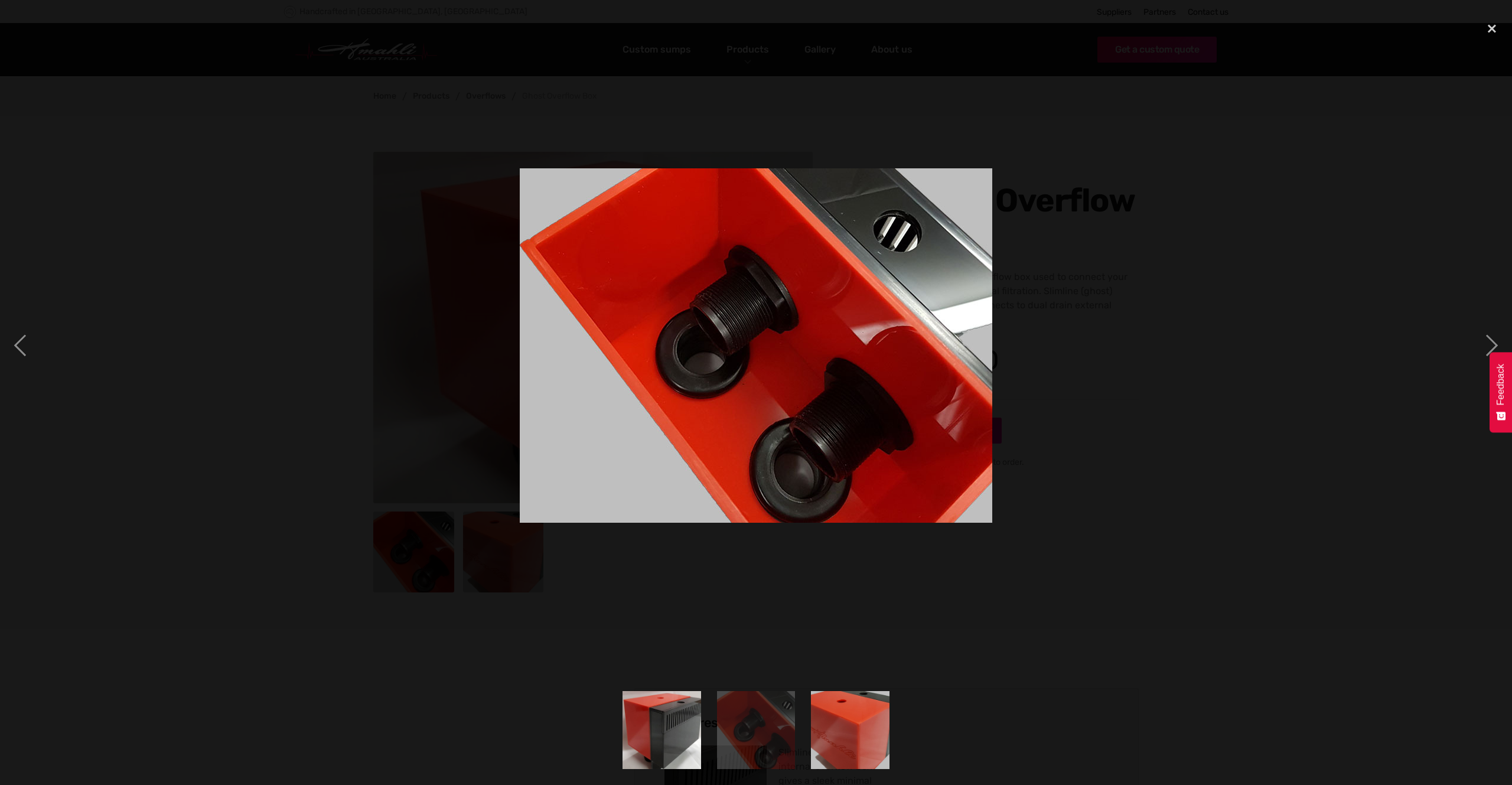
click at [420, 544] on div at bounding box center [756, 345] width 1512 height 659
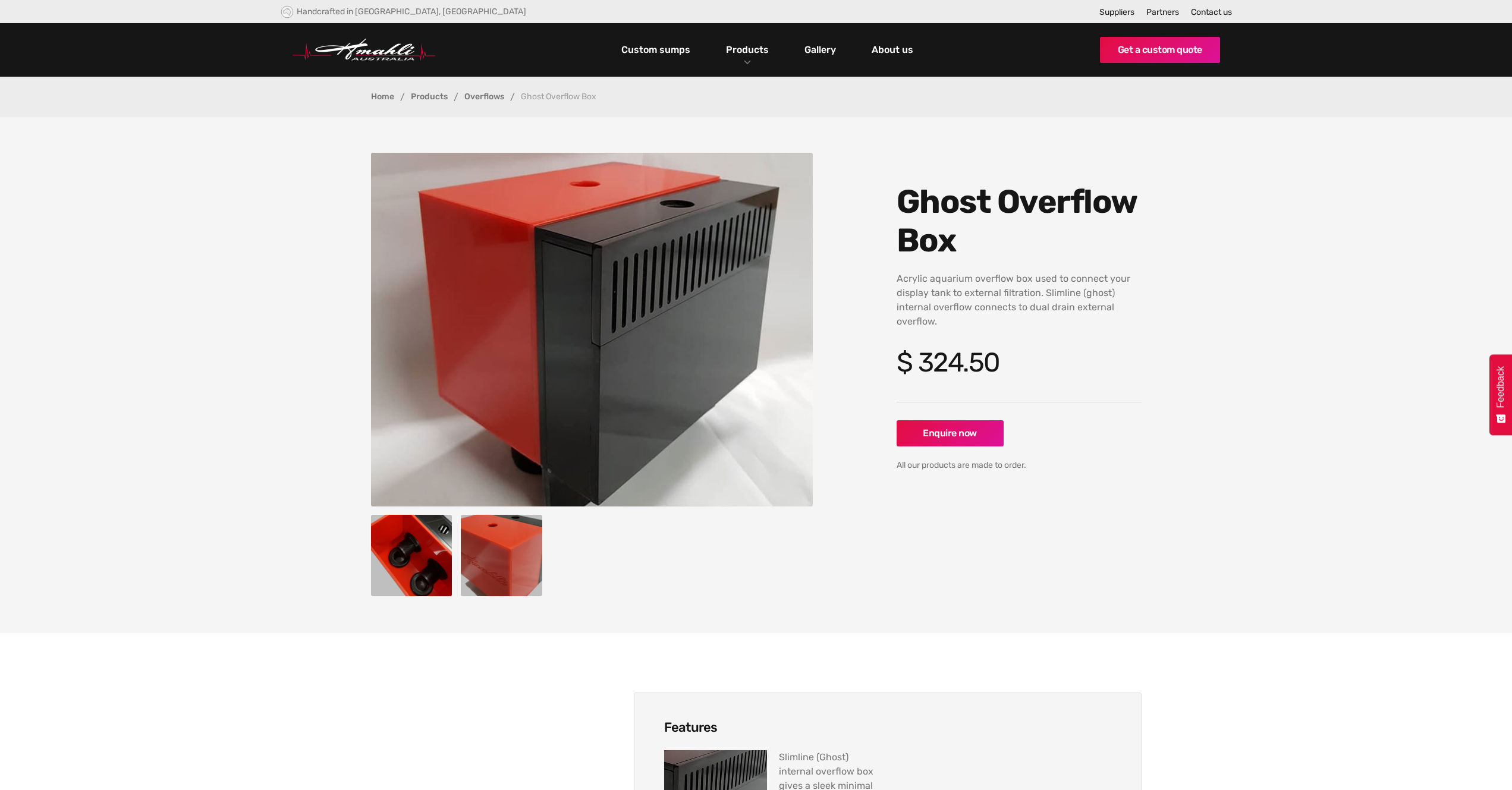
click at [518, 559] on img "open lightbox" at bounding box center [502, 555] width 81 height 81
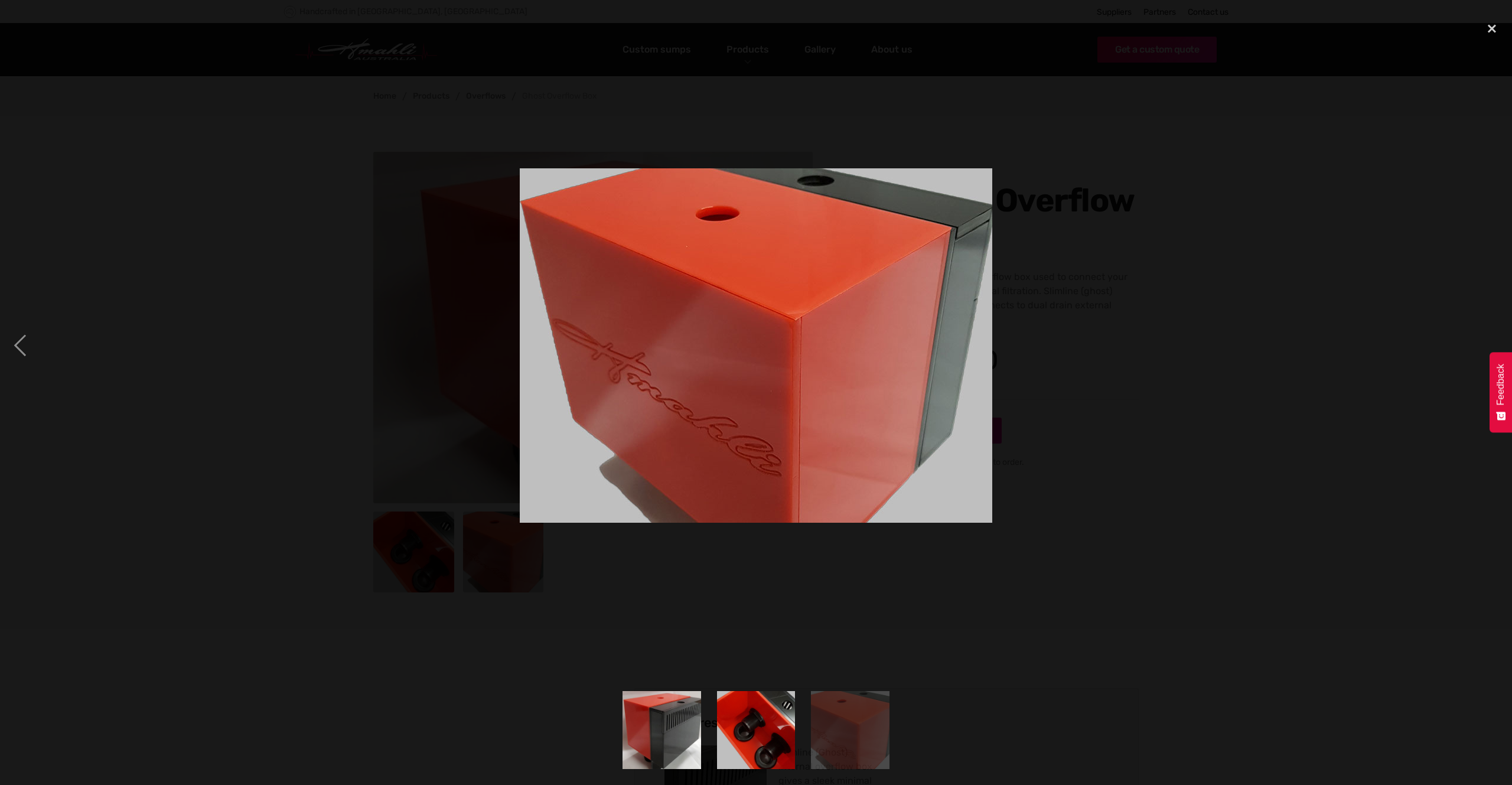
click at [410, 557] on div at bounding box center [756, 345] width 1512 height 659
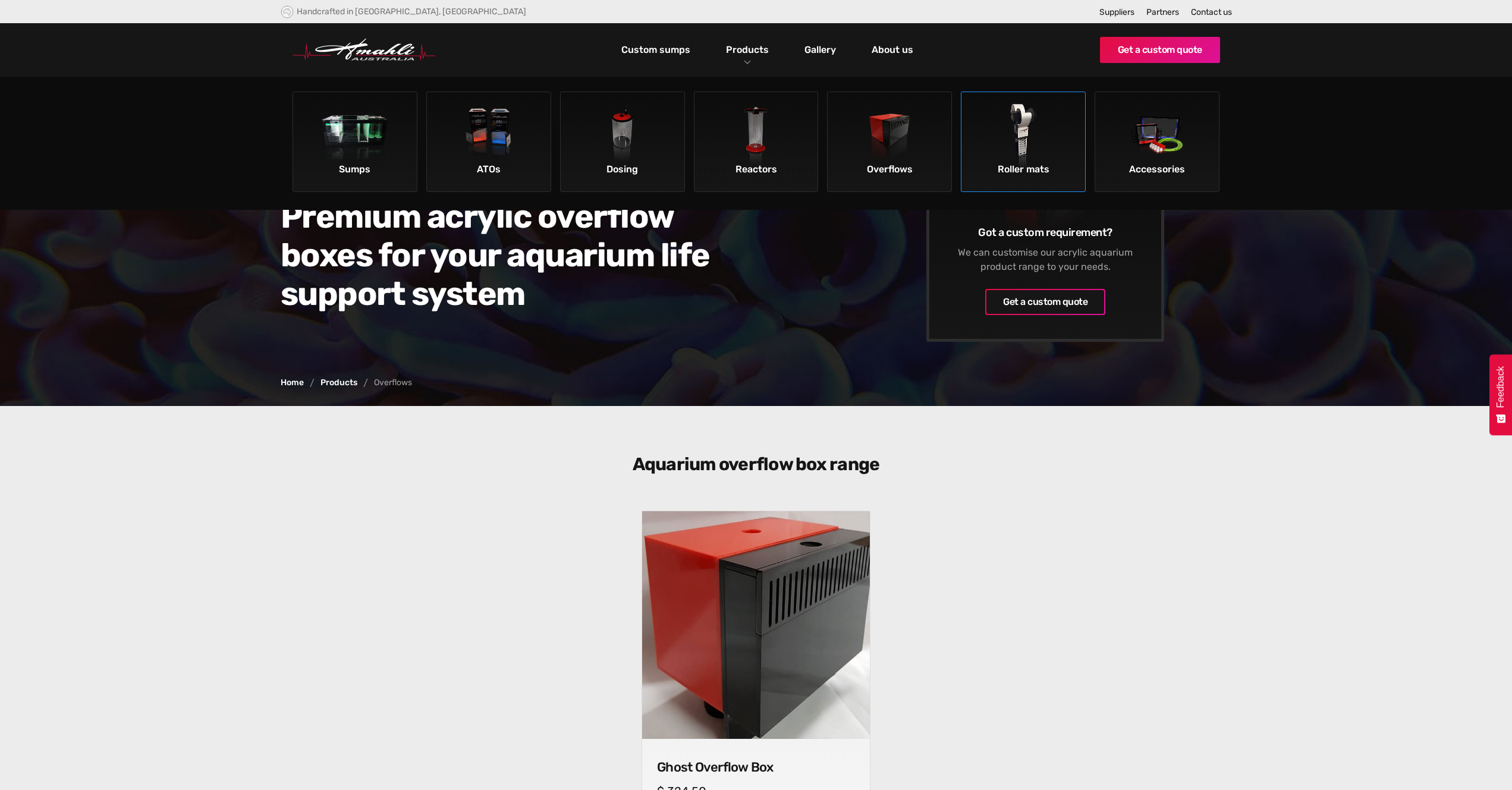
click at [1019, 132] on img at bounding box center [1023, 137] width 67 height 67
